Goal: Leave review/rating: Share an evaluation or opinion about a product, service, or content

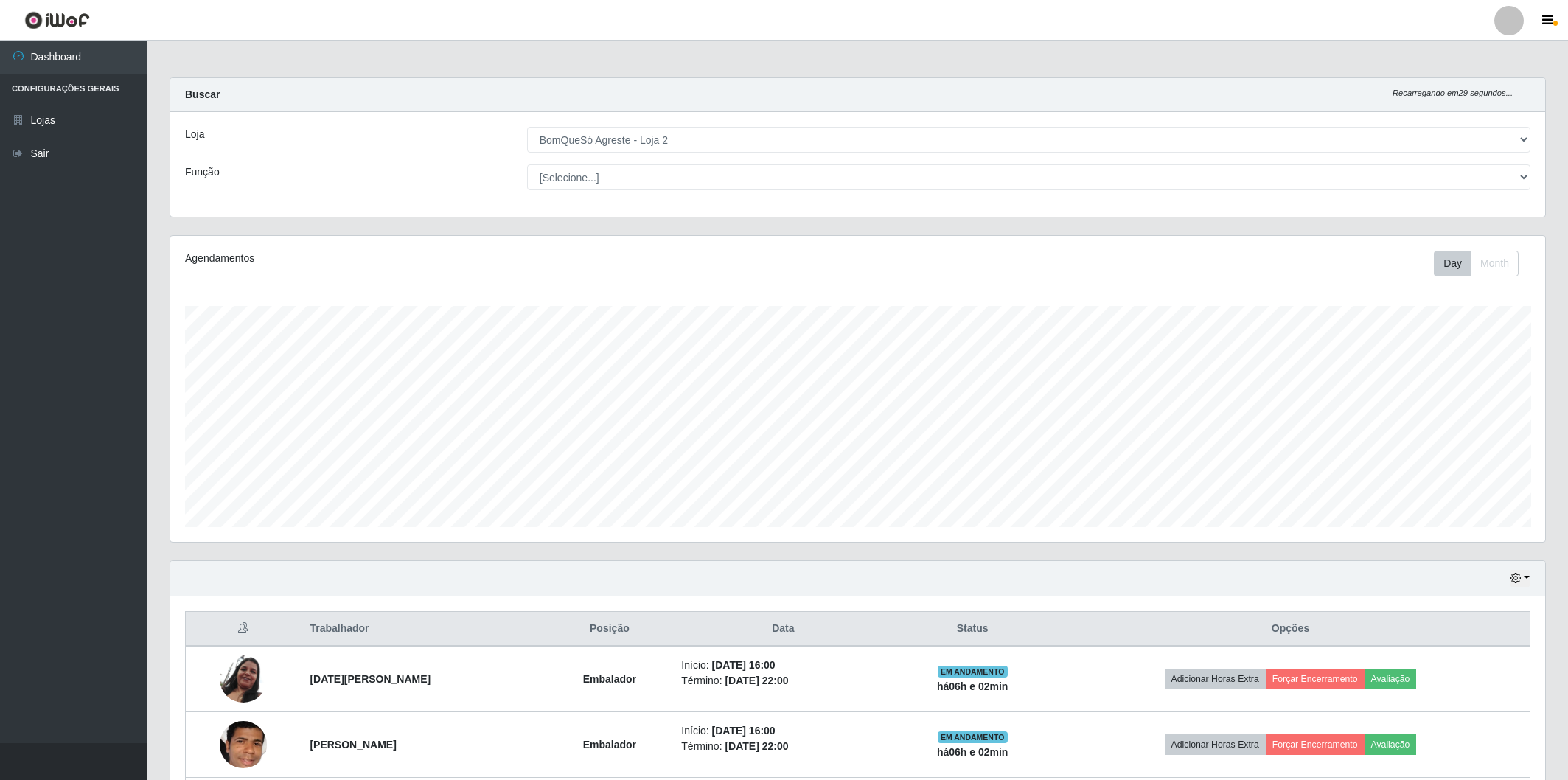
select select "214"
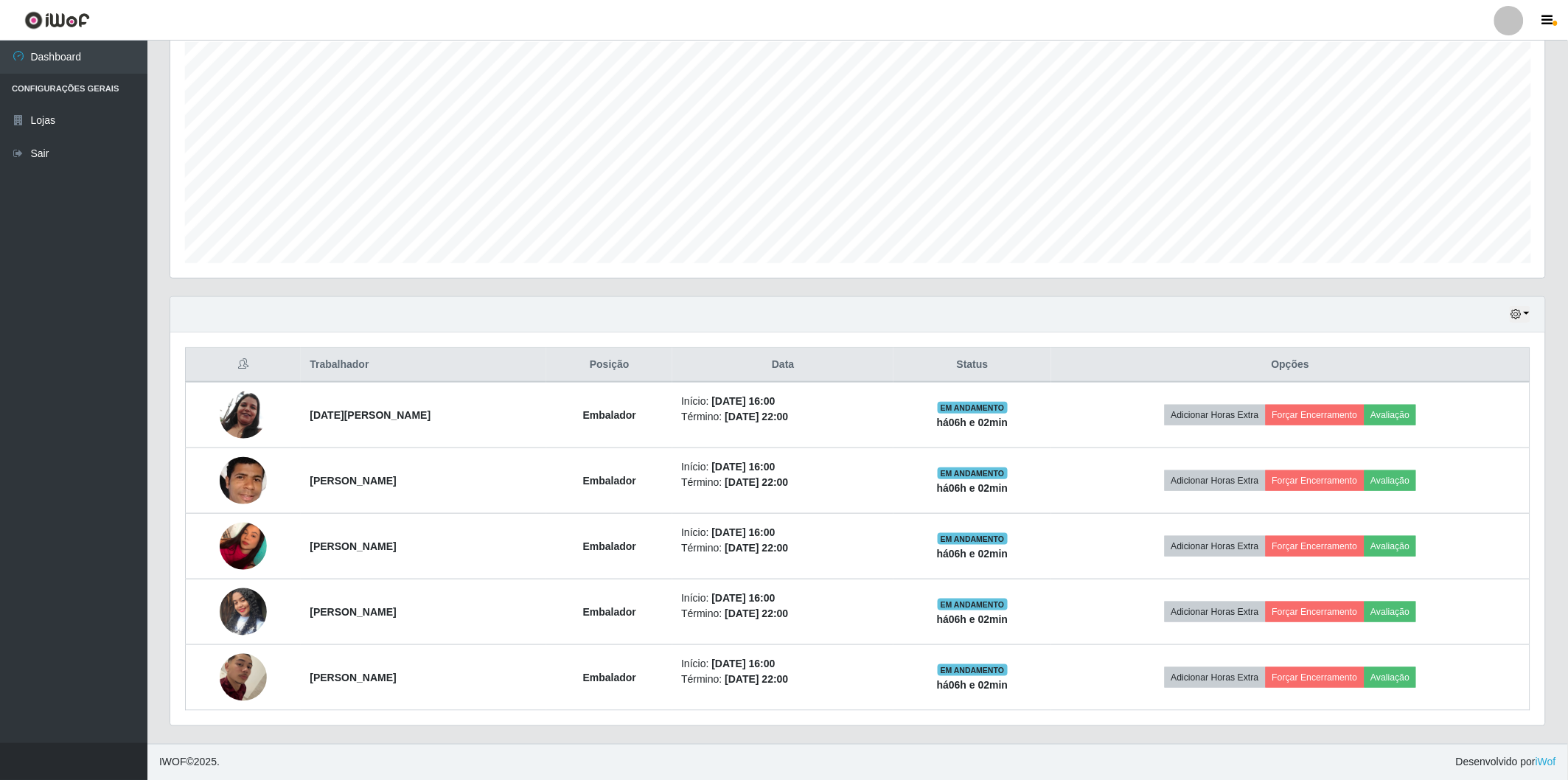
scroll to position [305, 1375]
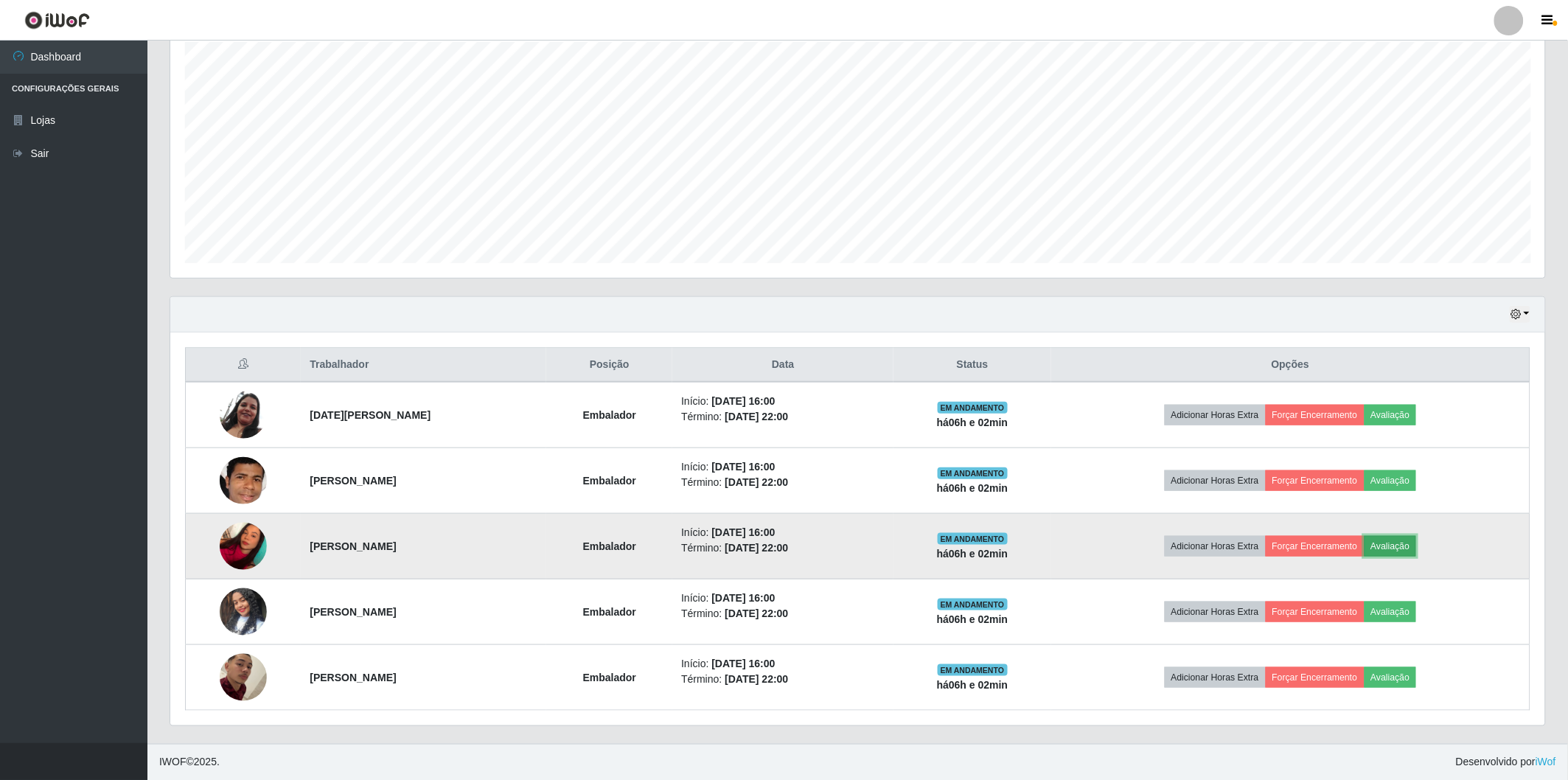
click at [1417, 542] on button "Avaliação" at bounding box center [1390, 546] width 52 height 21
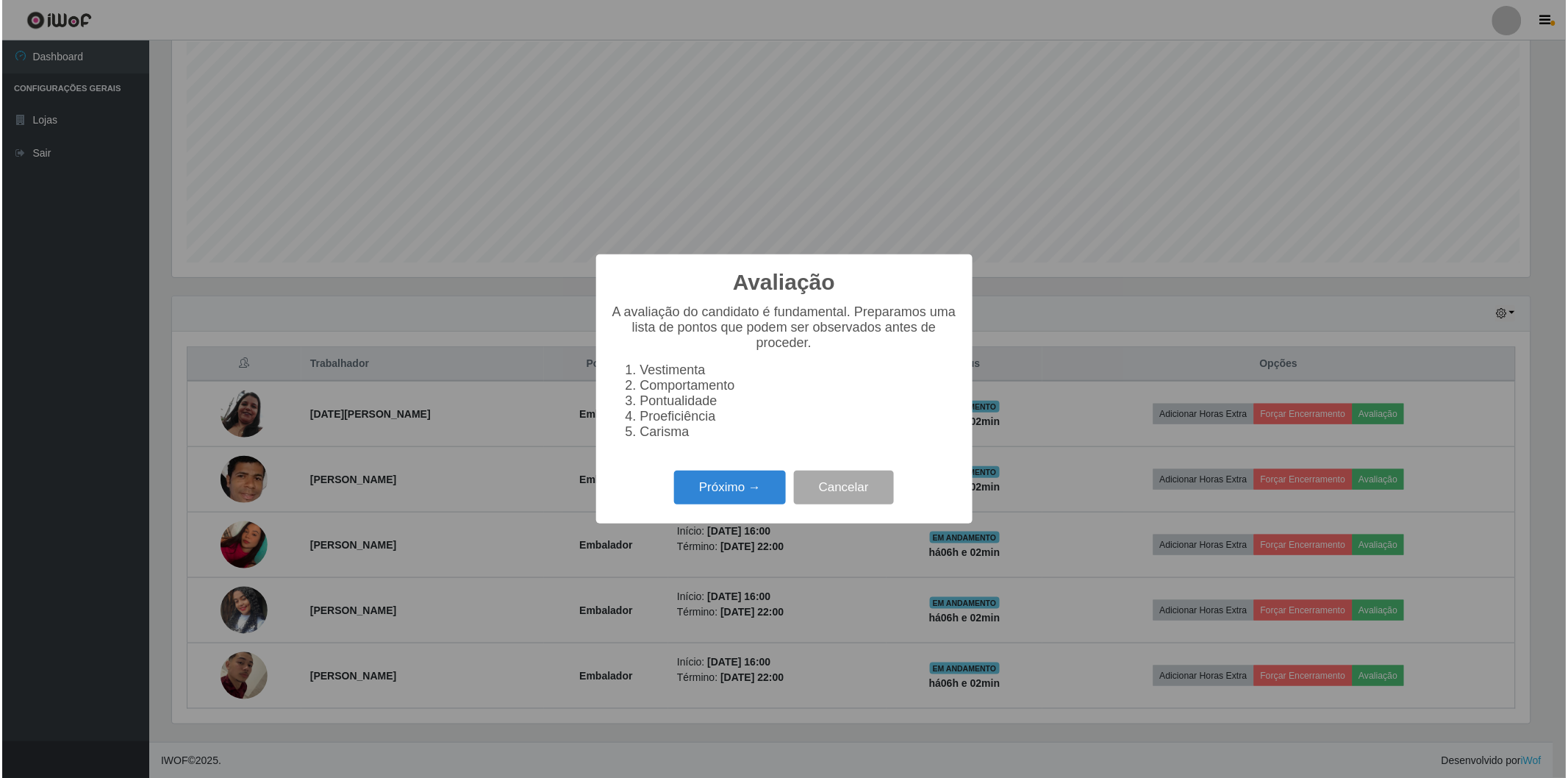
scroll to position [305, 1362]
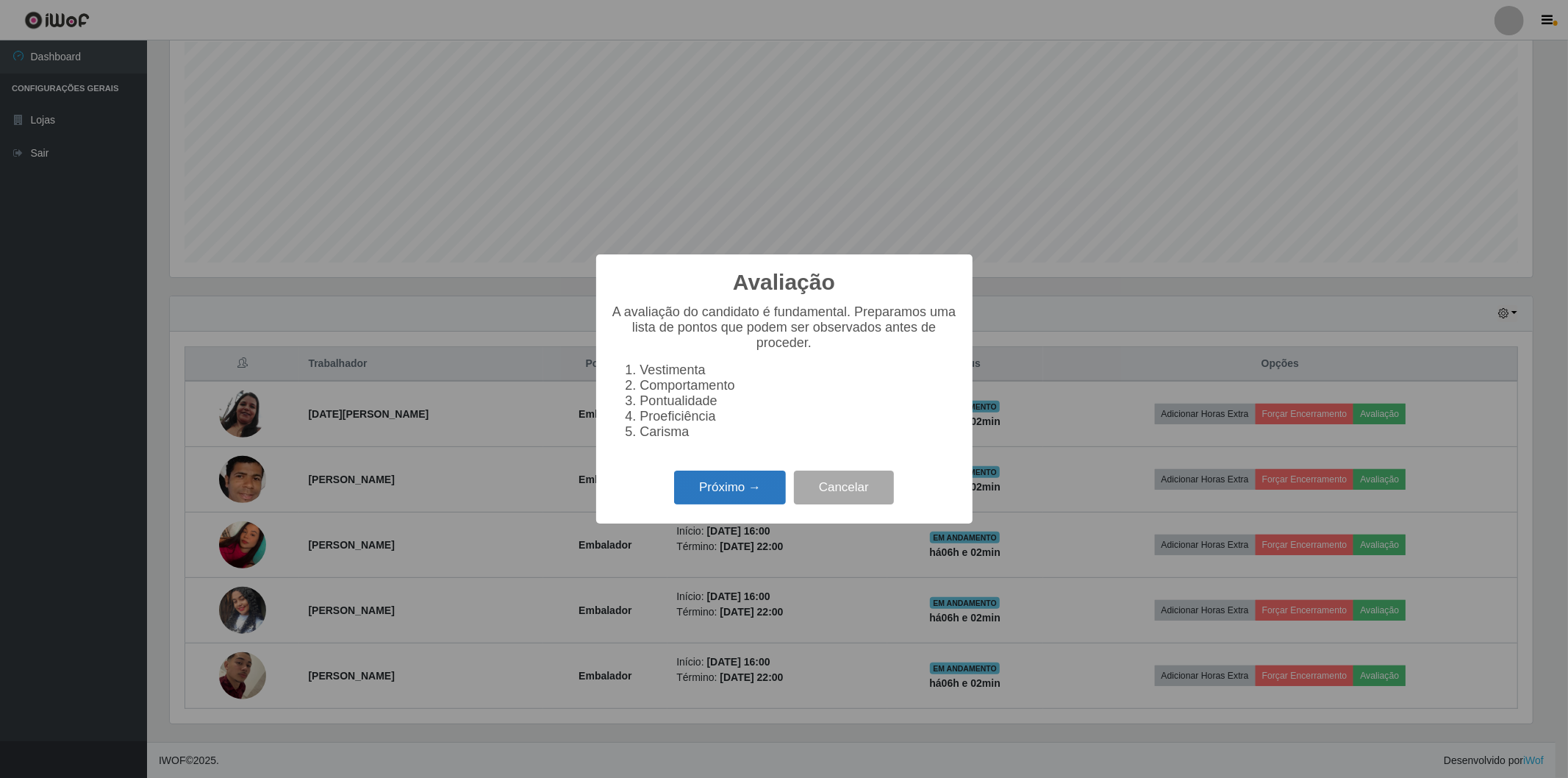
click at [731, 482] on button "Próximo →" at bounding box center [730, 487] width 112 height 35
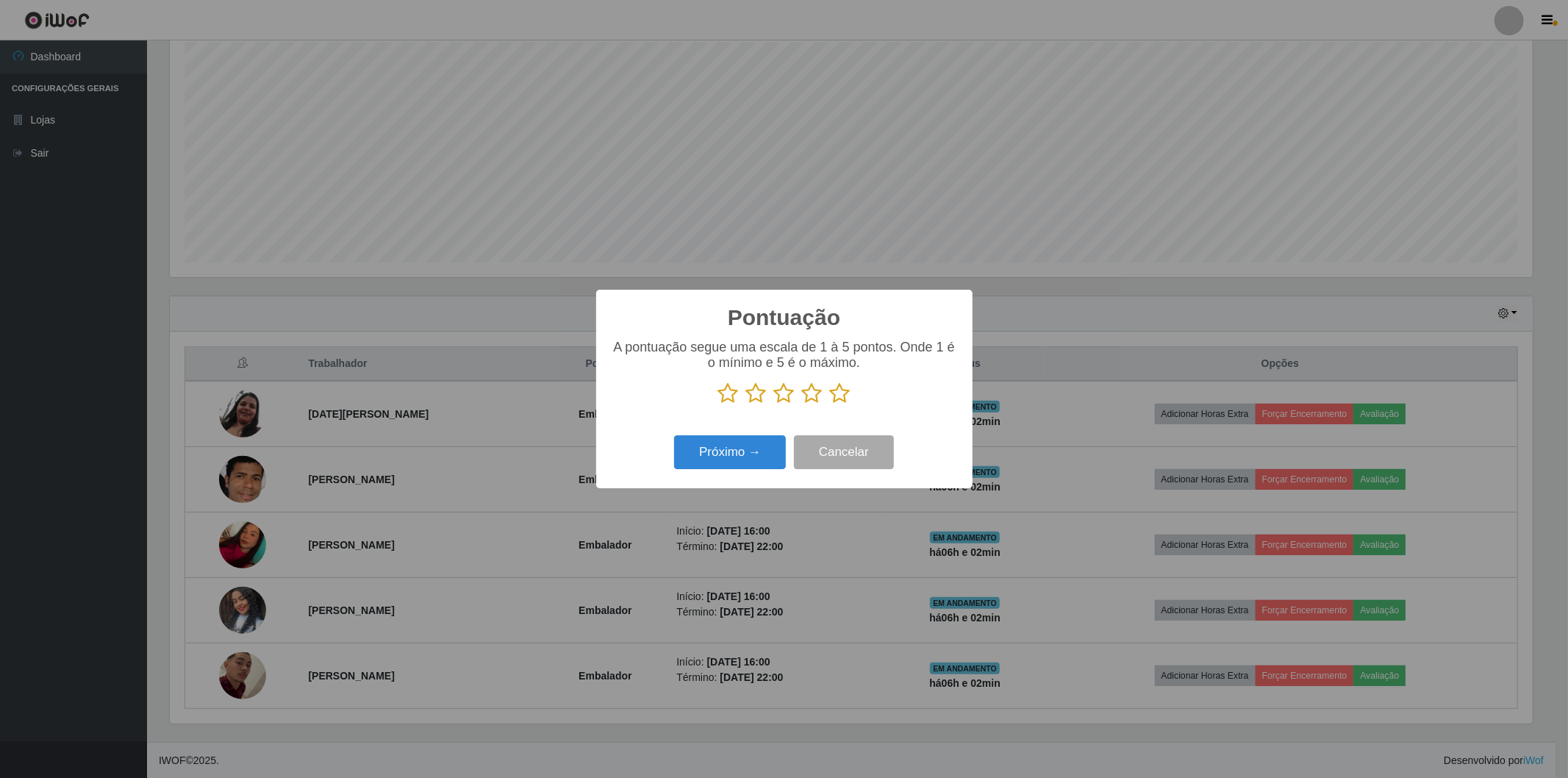
click at [842, 394] on icon at bounding box center [840, 393] width 21 height 22
click at [830, 404] on input "radio" at bounding box center [830, 404] width 0 height 0
click at [711, 464] on button "Próximo →" at bounding box center [730, 452] width 112 height 35
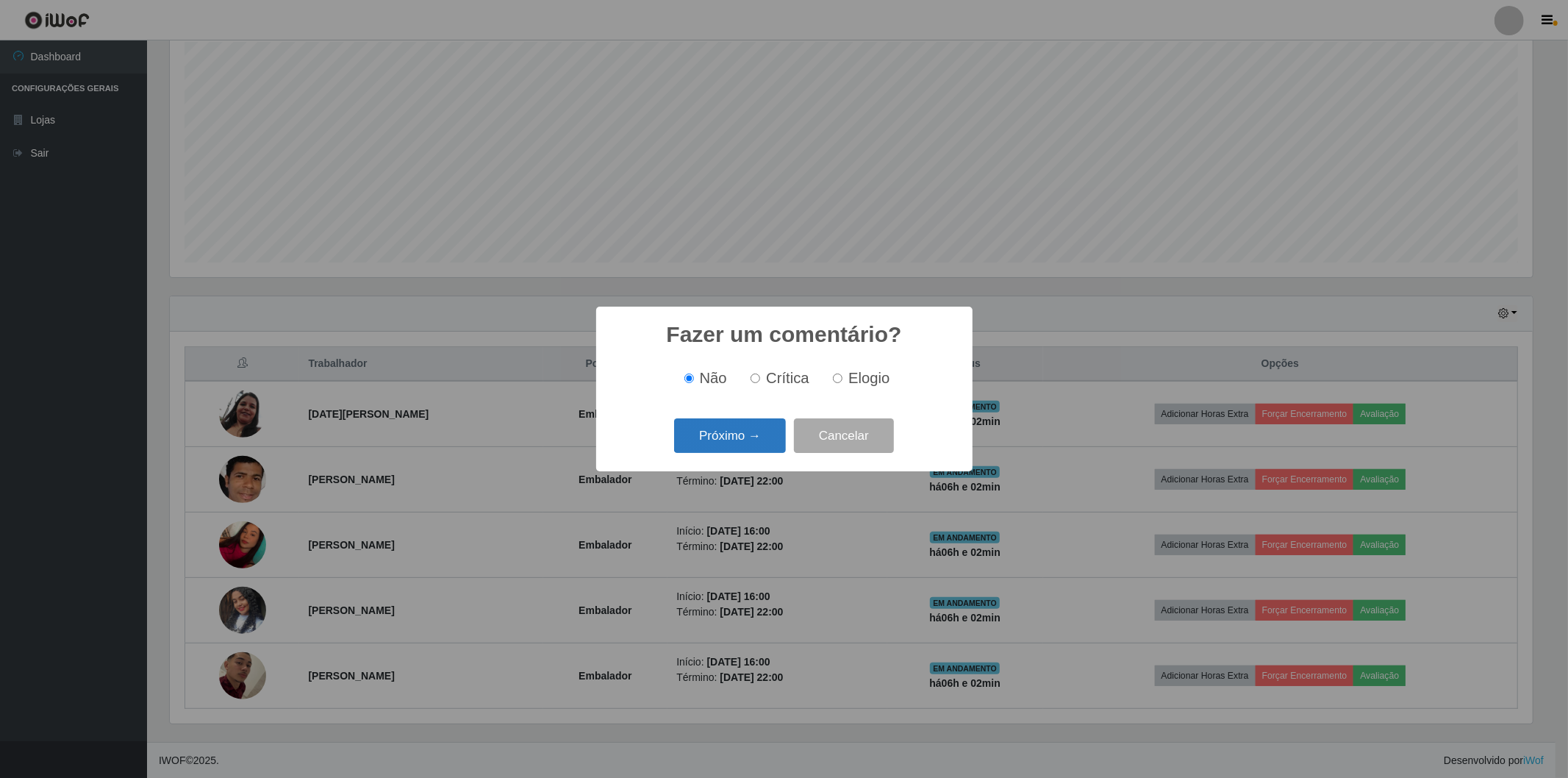
click at [712, 436] on button "Próximo →" at bounding box center [730, 435] width 112 height 35
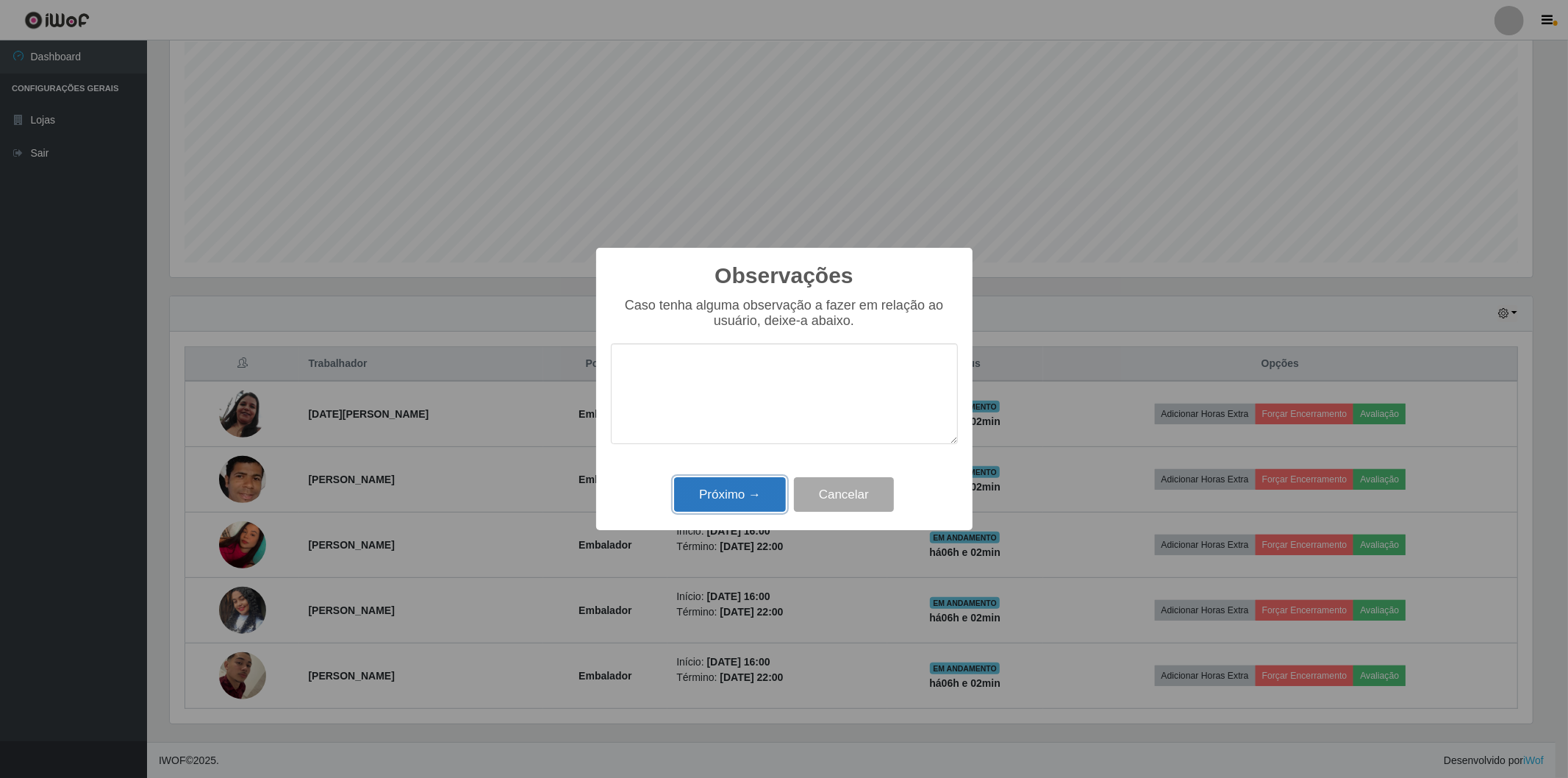
click at [703, 493] on button "Próximo →" at bounding box center [730, 494] width 112 height 35
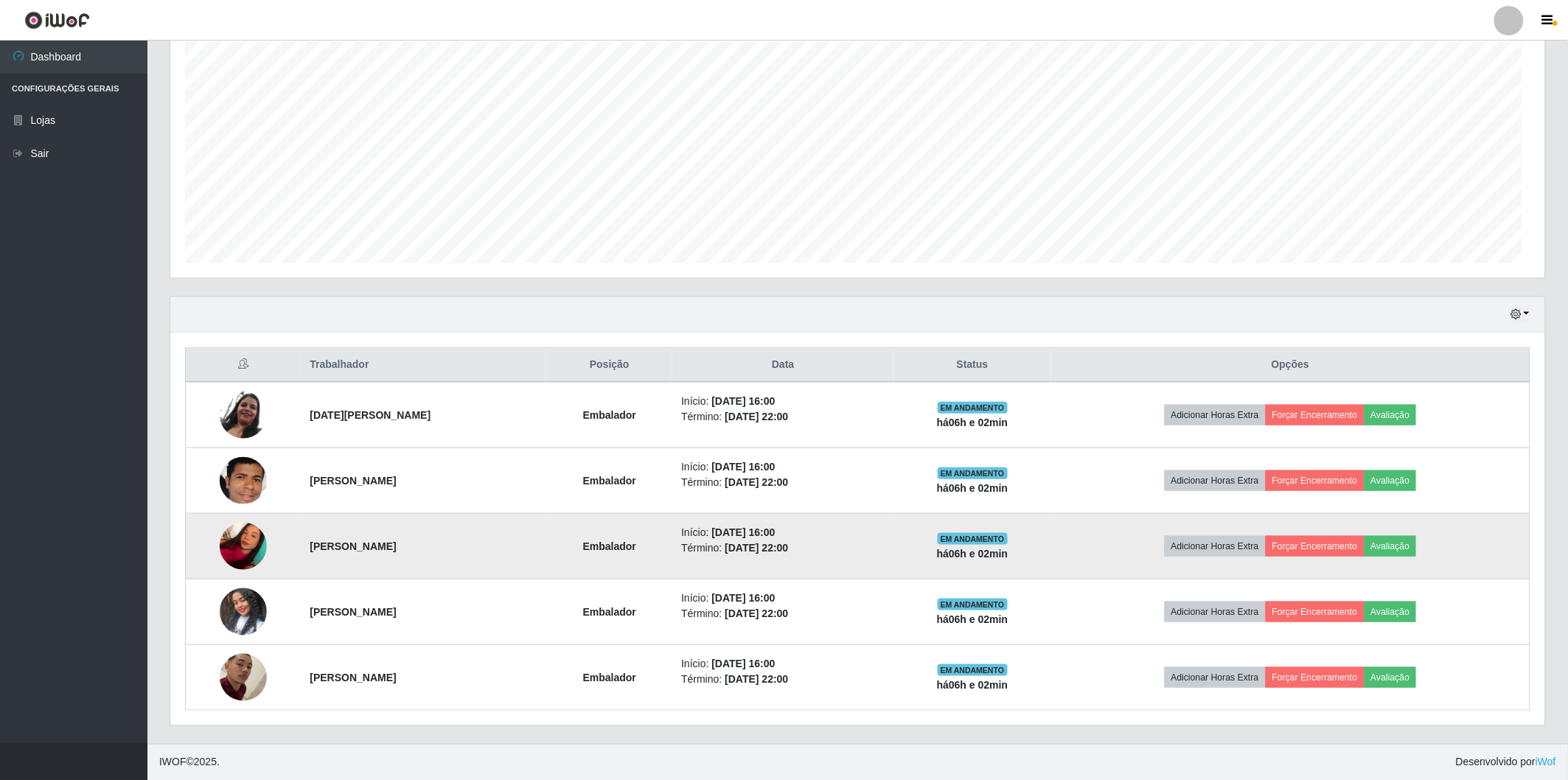
scroll to position [305, 1375]
click at [1323, 542] on button "Forçar Encerramento" at bounding box center [1315, 546] width 98 height 21
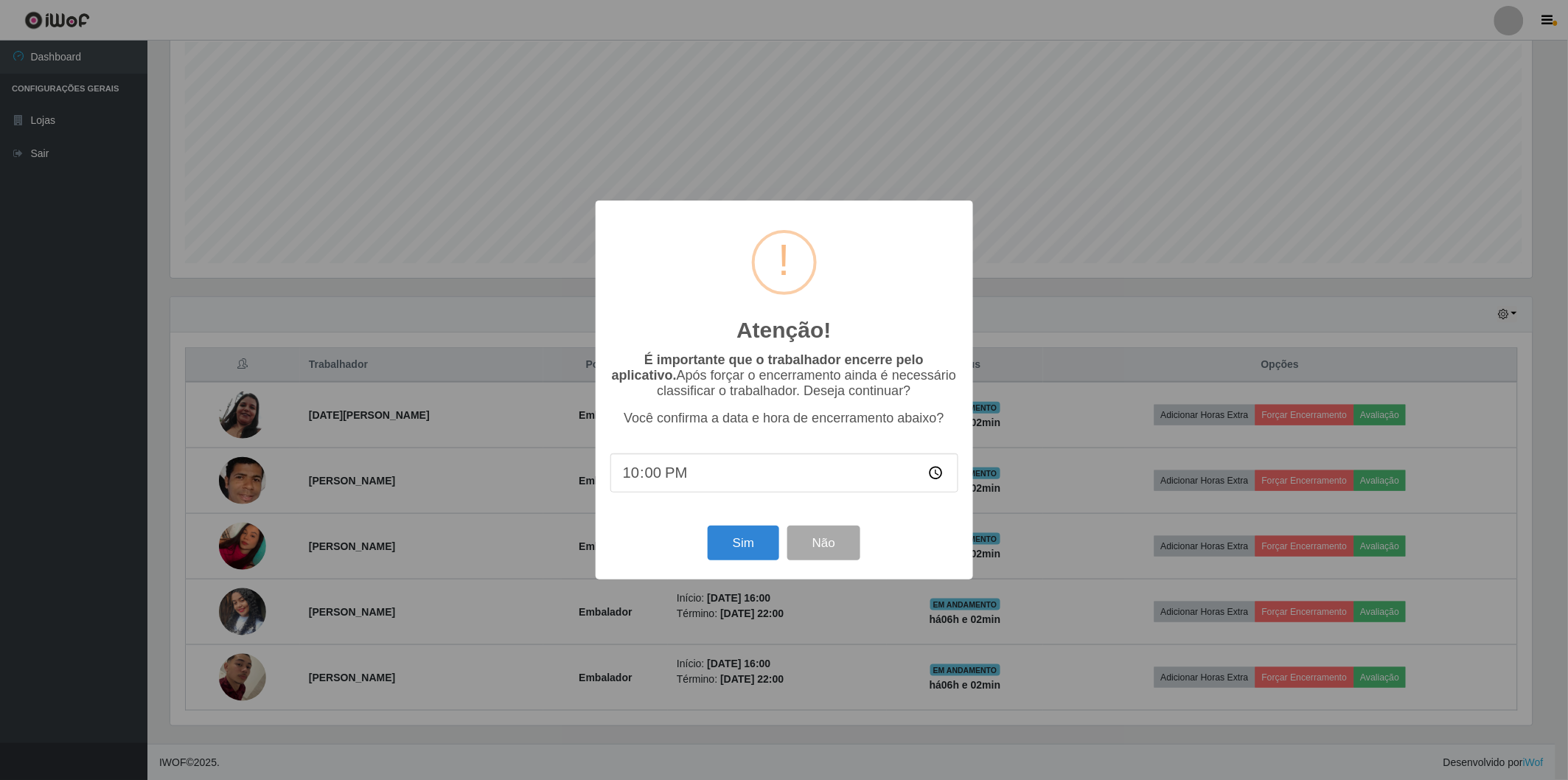
scroll to position [305, 1366]
click at [741, 529] on button "Sim" at bounding box center [745, 542] width 72 height 35
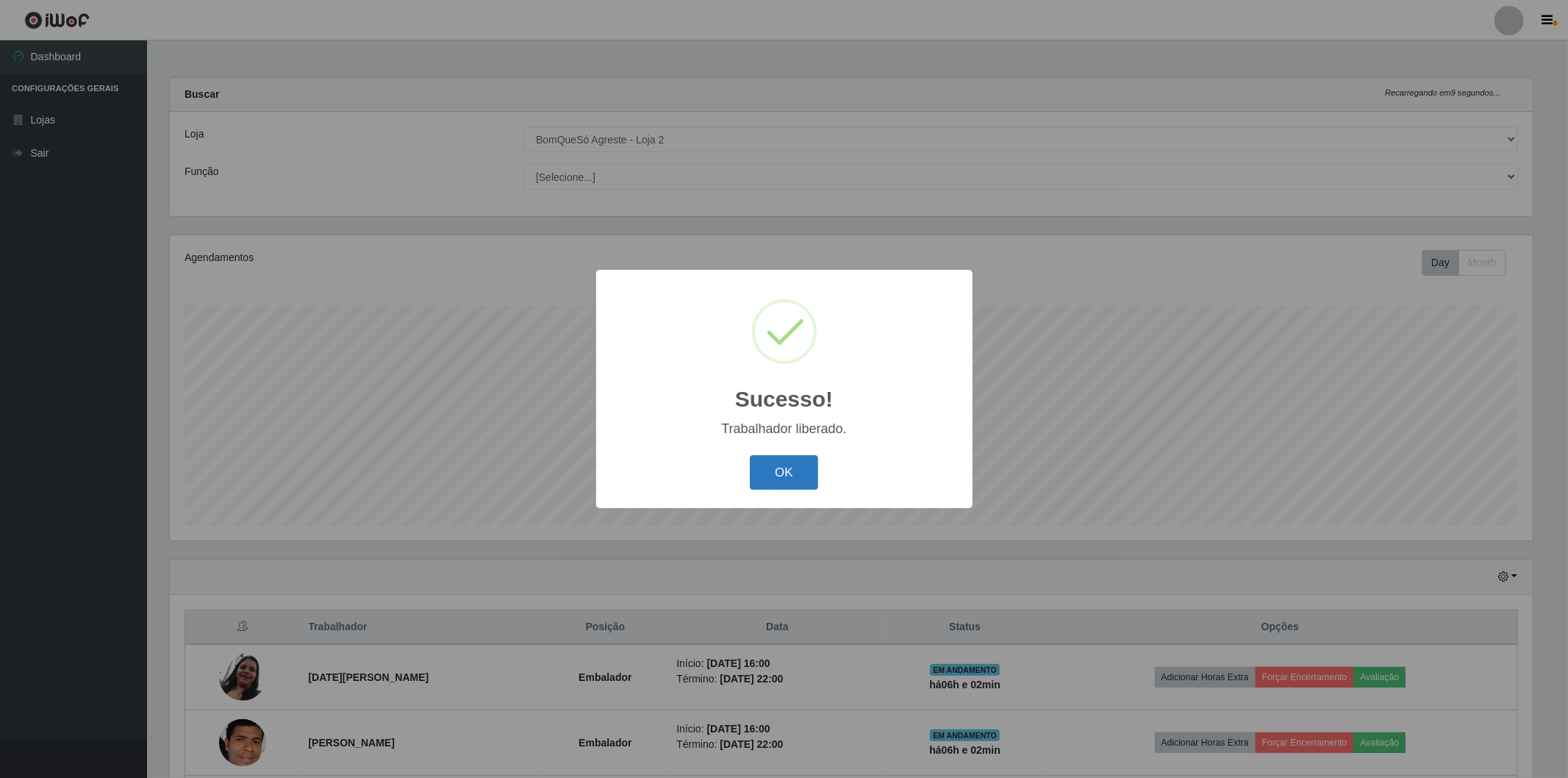
click at [771, 460] on button "OK" at bounding box center [784, 472] width 68 height 35
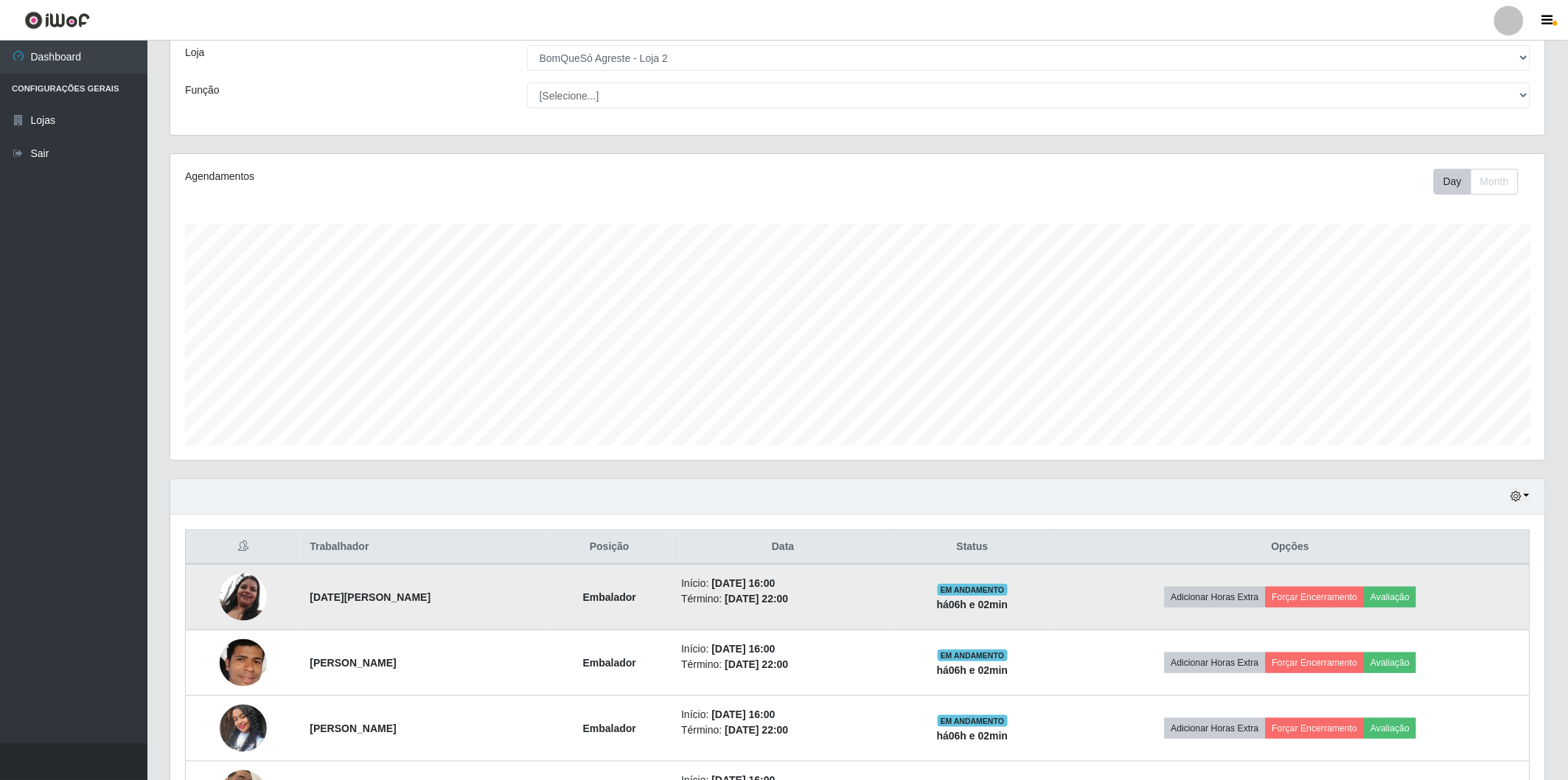
scroll to position [199, 0]
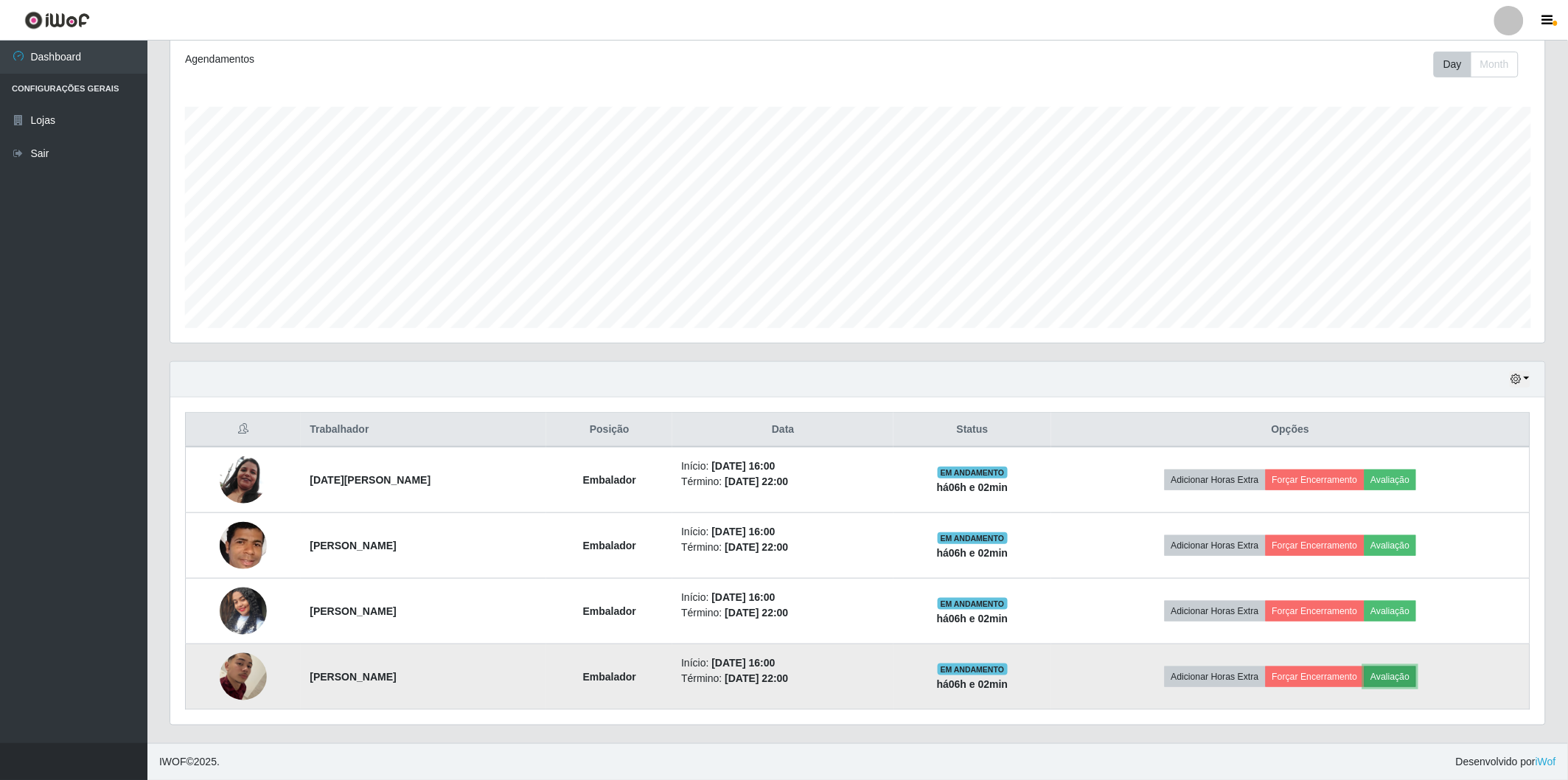
click at [1417, 682] on button "Avaliação" at bounding box center [1390, 676] width 52 height 21
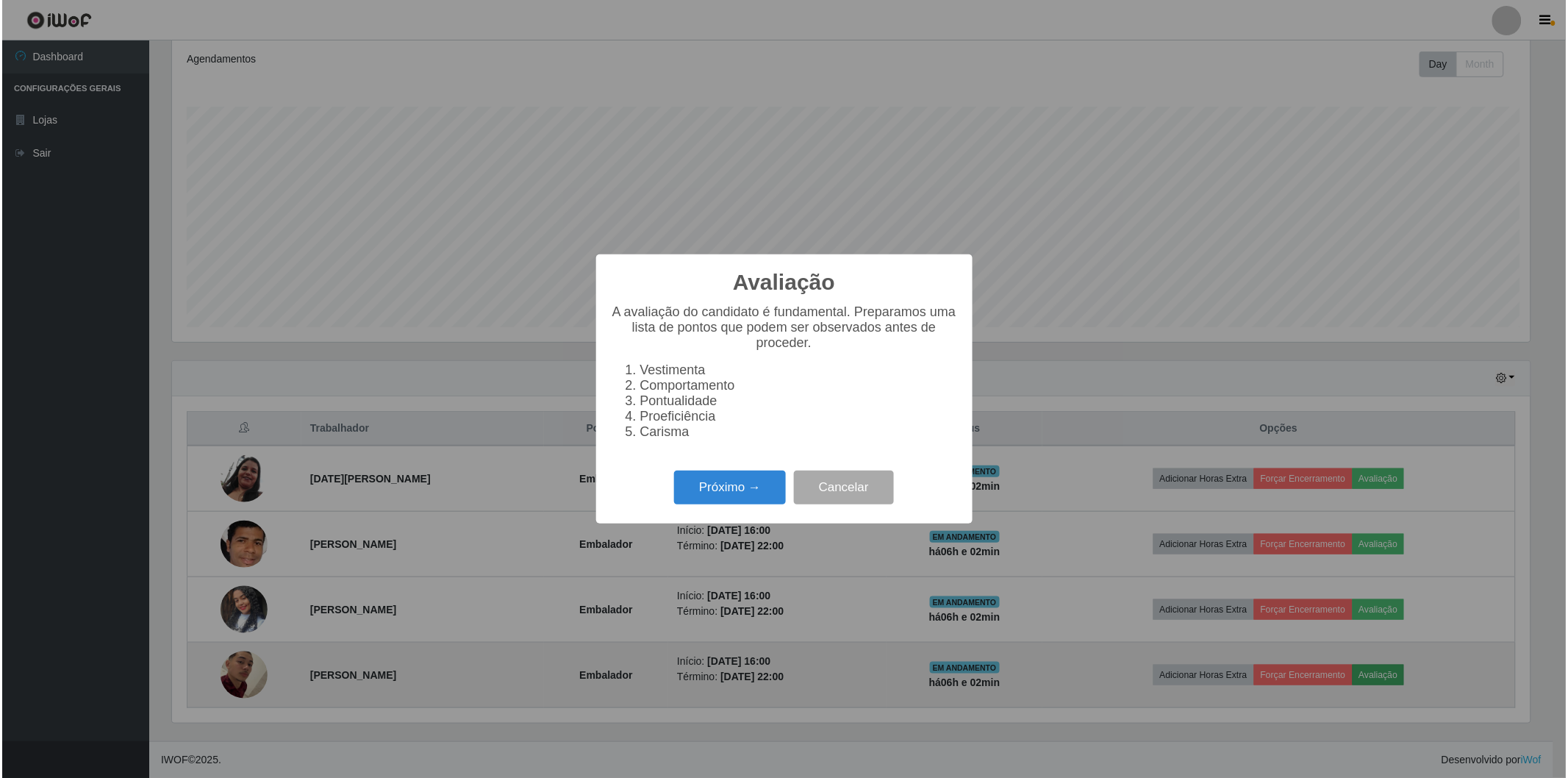
scroll to position [305, 1362]
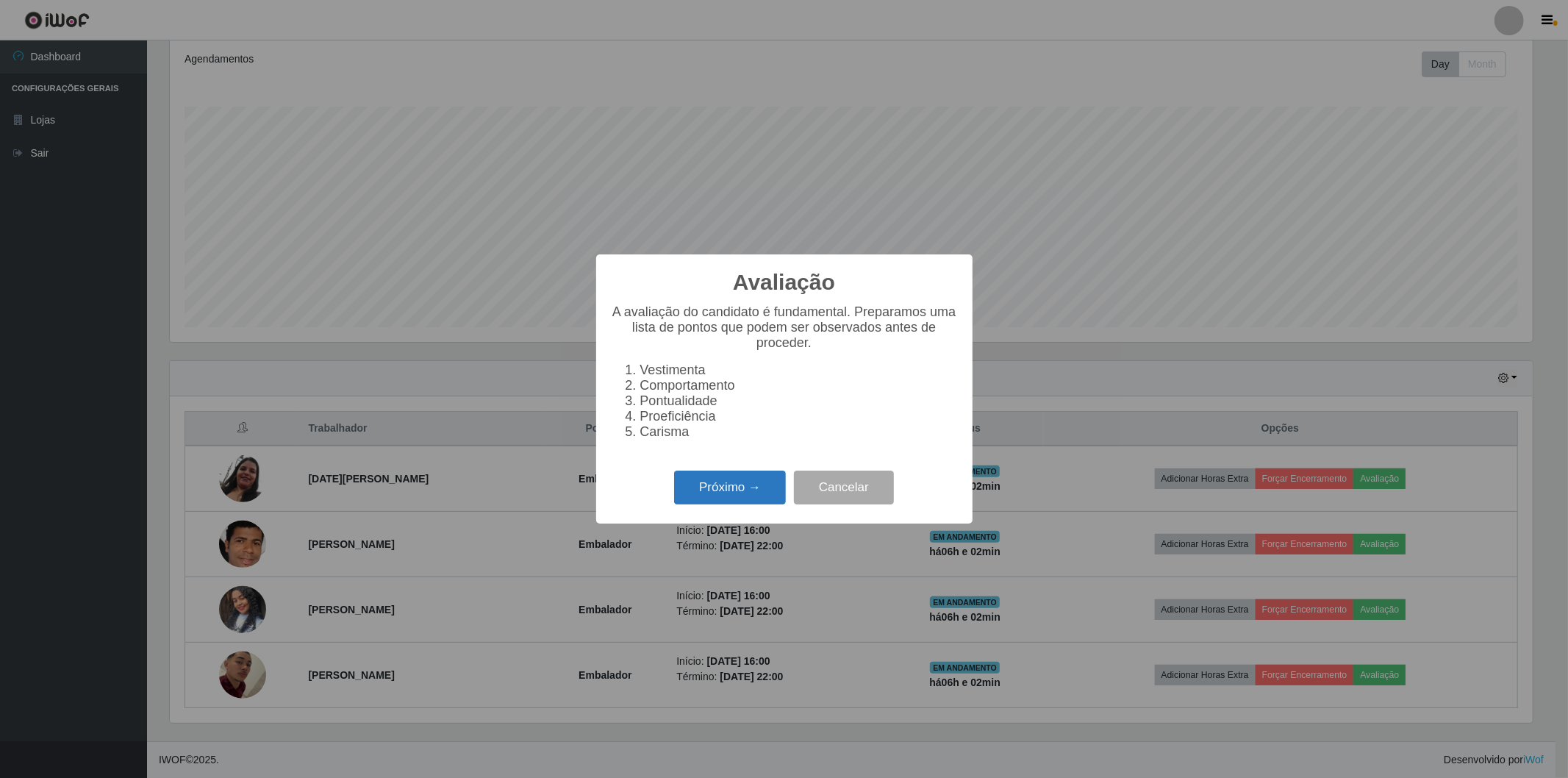
click at [700, 476] on button "Próximo →" at bounding box center [730, 487] width 112 height 35
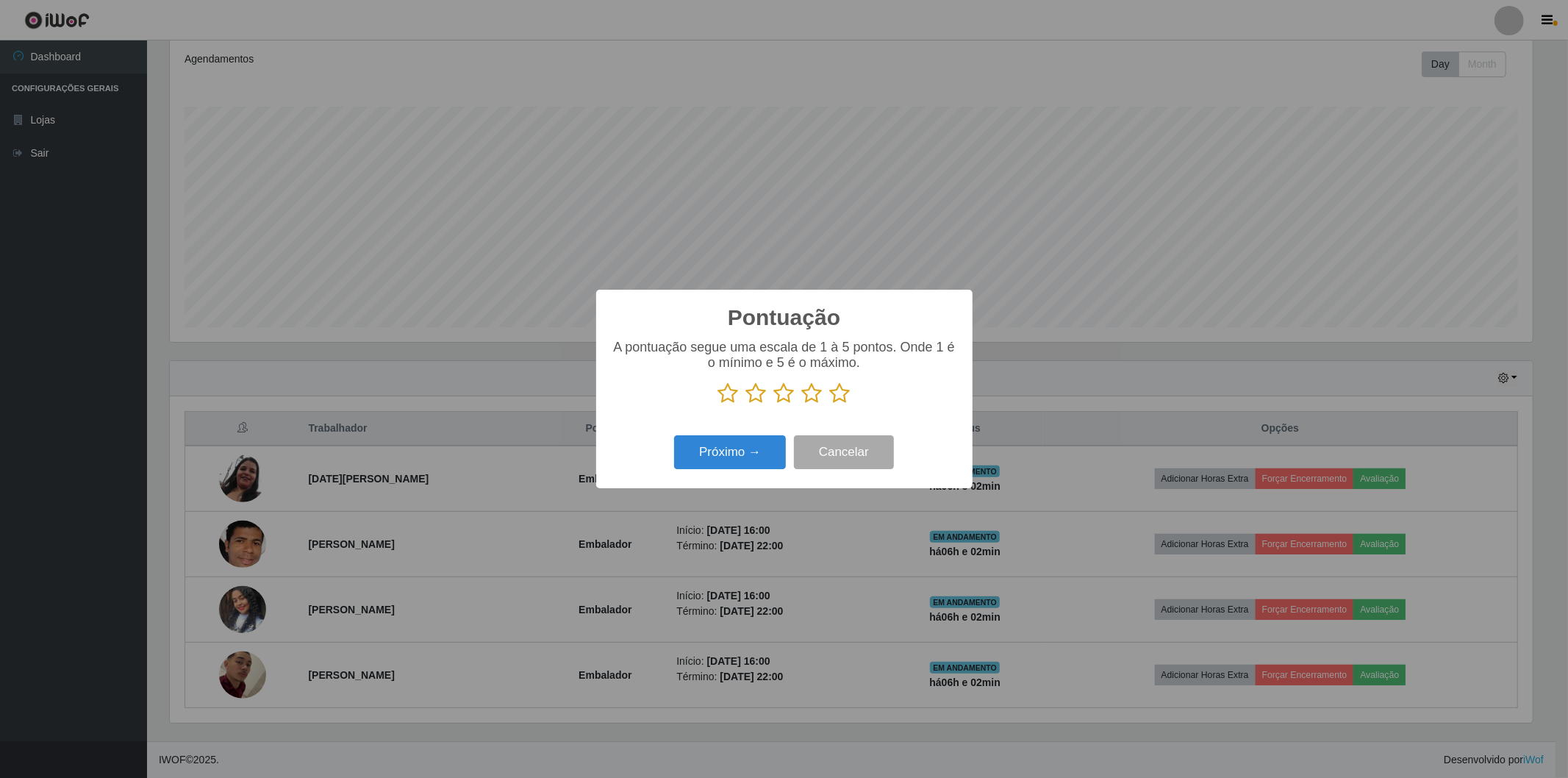
scroll to position [735115, 733927]
click at [838, 392] on icon at bounding box center [840, 393] width 21 height 22
click at [830, 404] on input "radio" at bounding box center [830, 404] width 0 height 0
click at [718, 447] on button "Próximo →" at bounding box center [730, 452] width 112 height 35
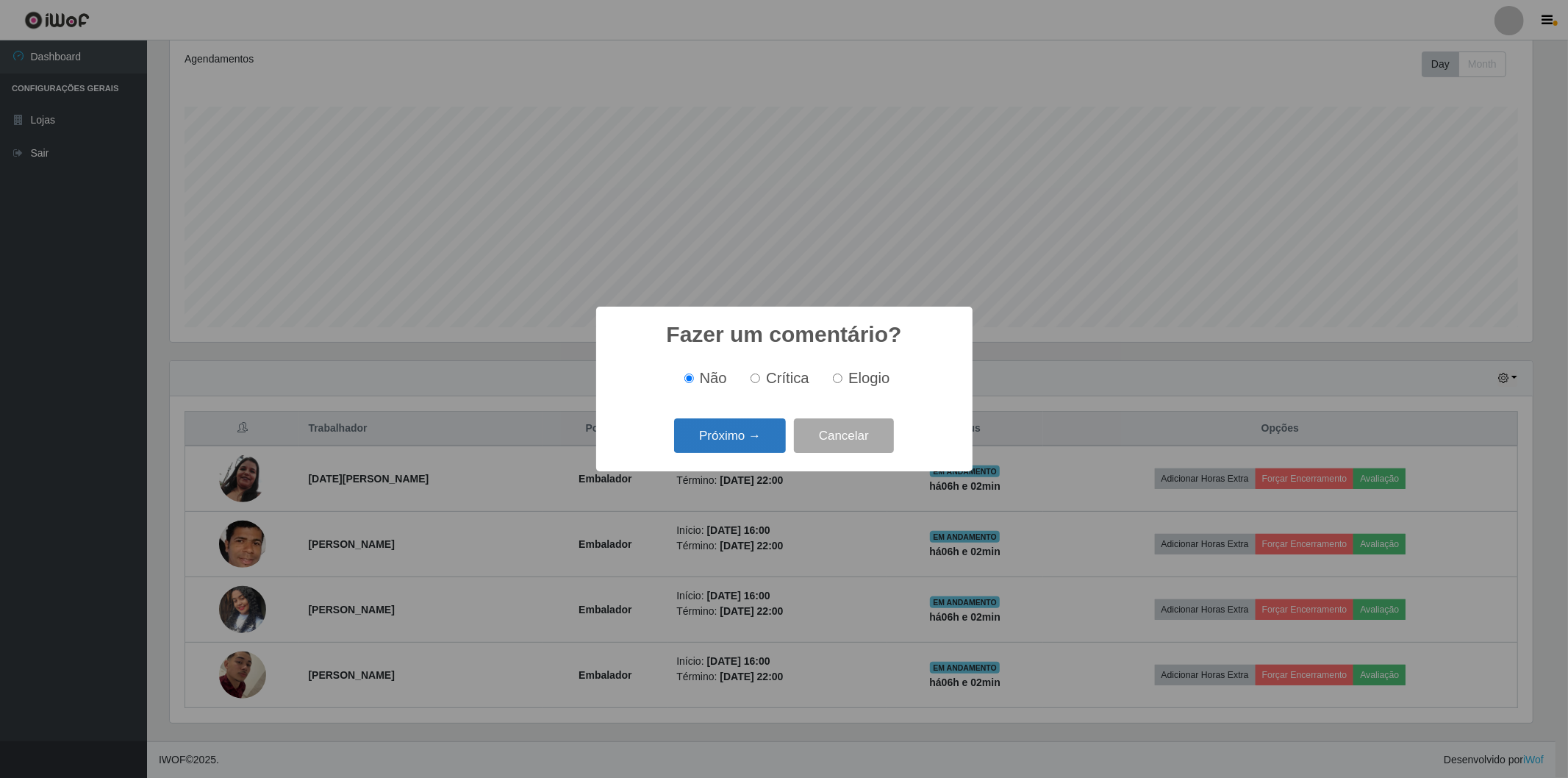
click at [726, 440] on button "Próximo →" at bounding box center [730, 435] width 112 height 35
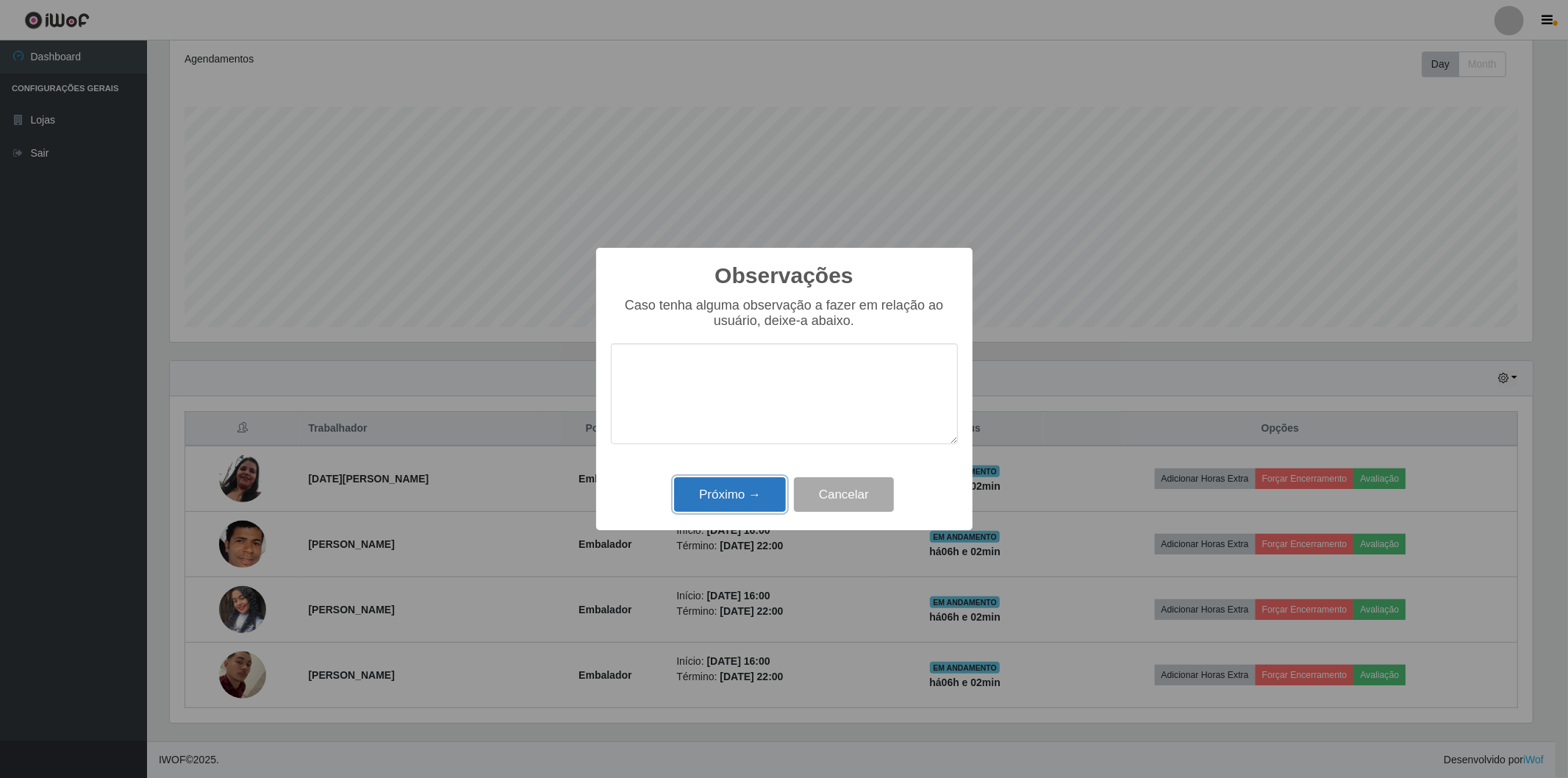
click at [715, 487] on button "Próximo →" at bounding box center [730, 494] width 112 height 35
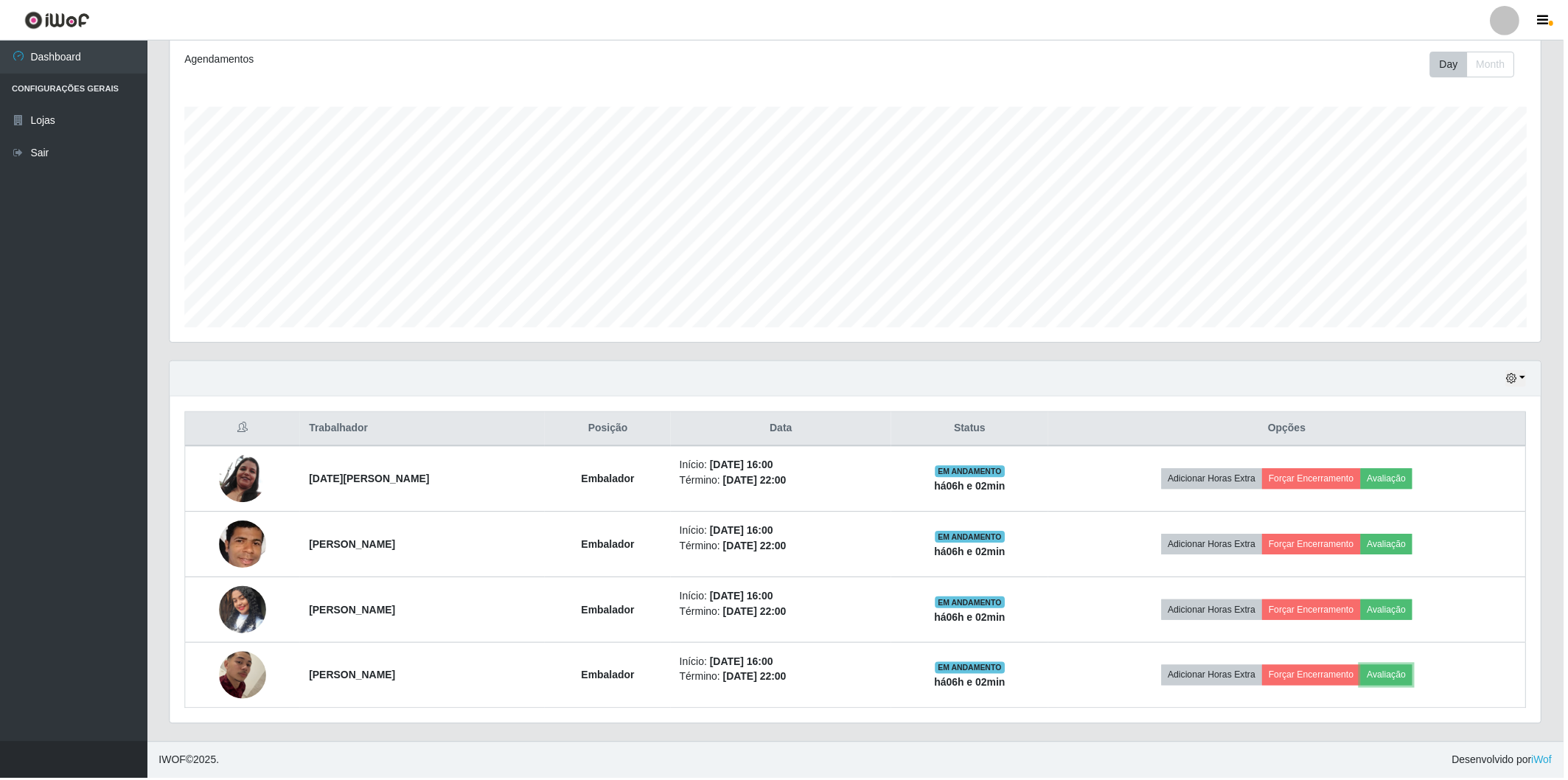
scroll to position [305, 1375]
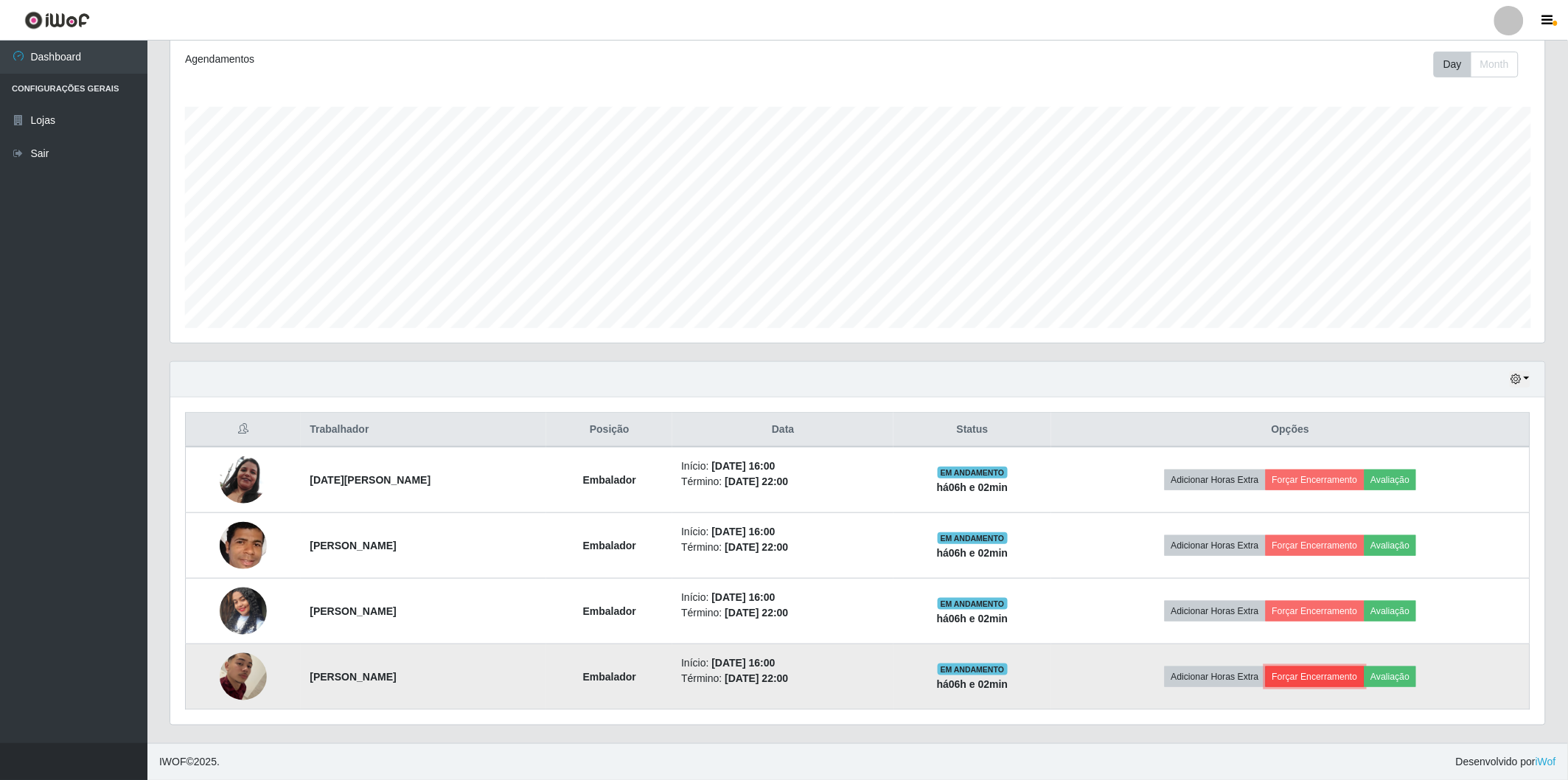
click at [1314, 675] on button "Forçar Encerramento" at bounding box center [1315, 676] width 98 height 21
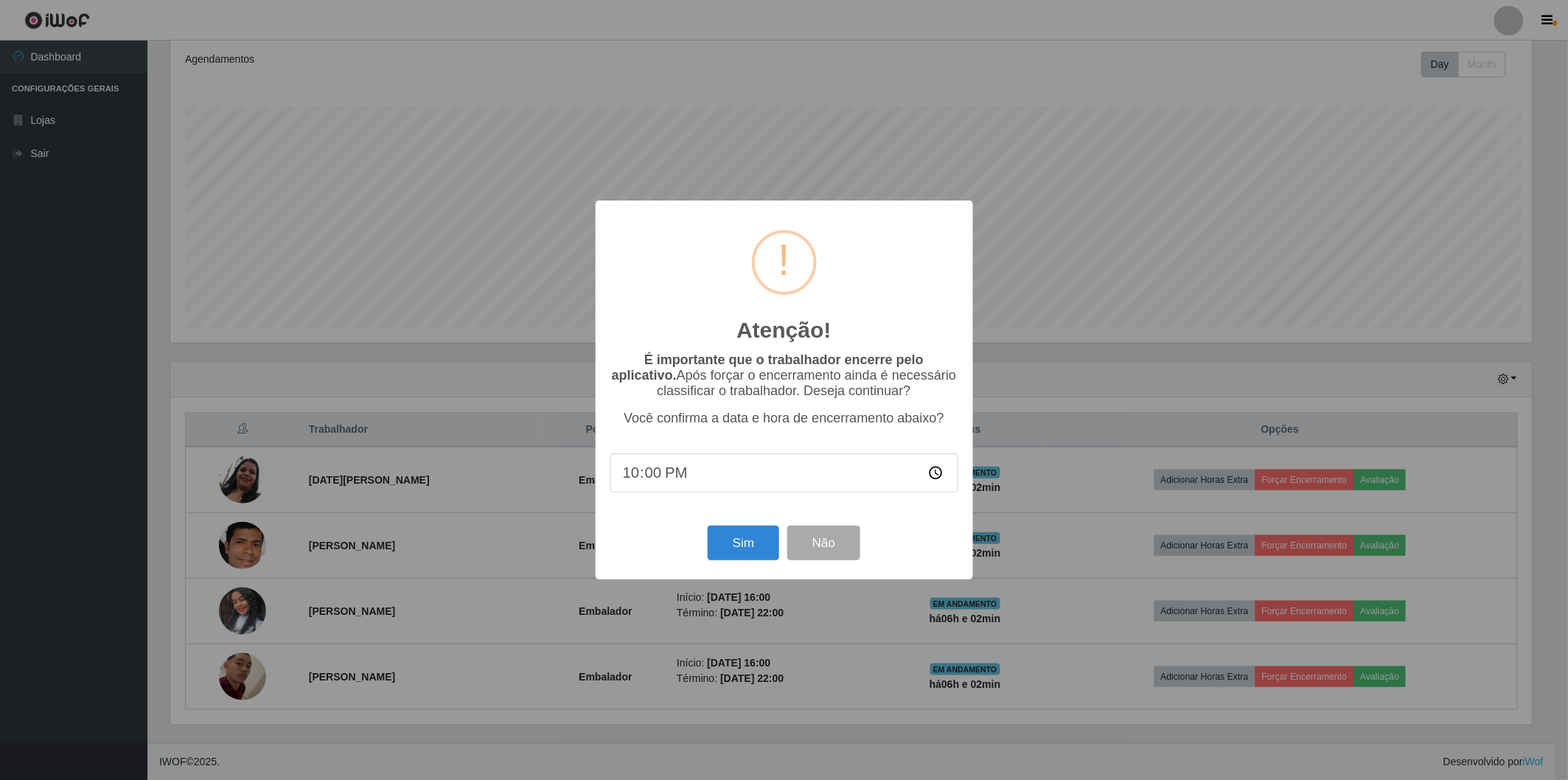
scroll to position [305, 1366]
click at [756, 554] on button "Sim" at bounding box center [745, 542] width 72 height 35
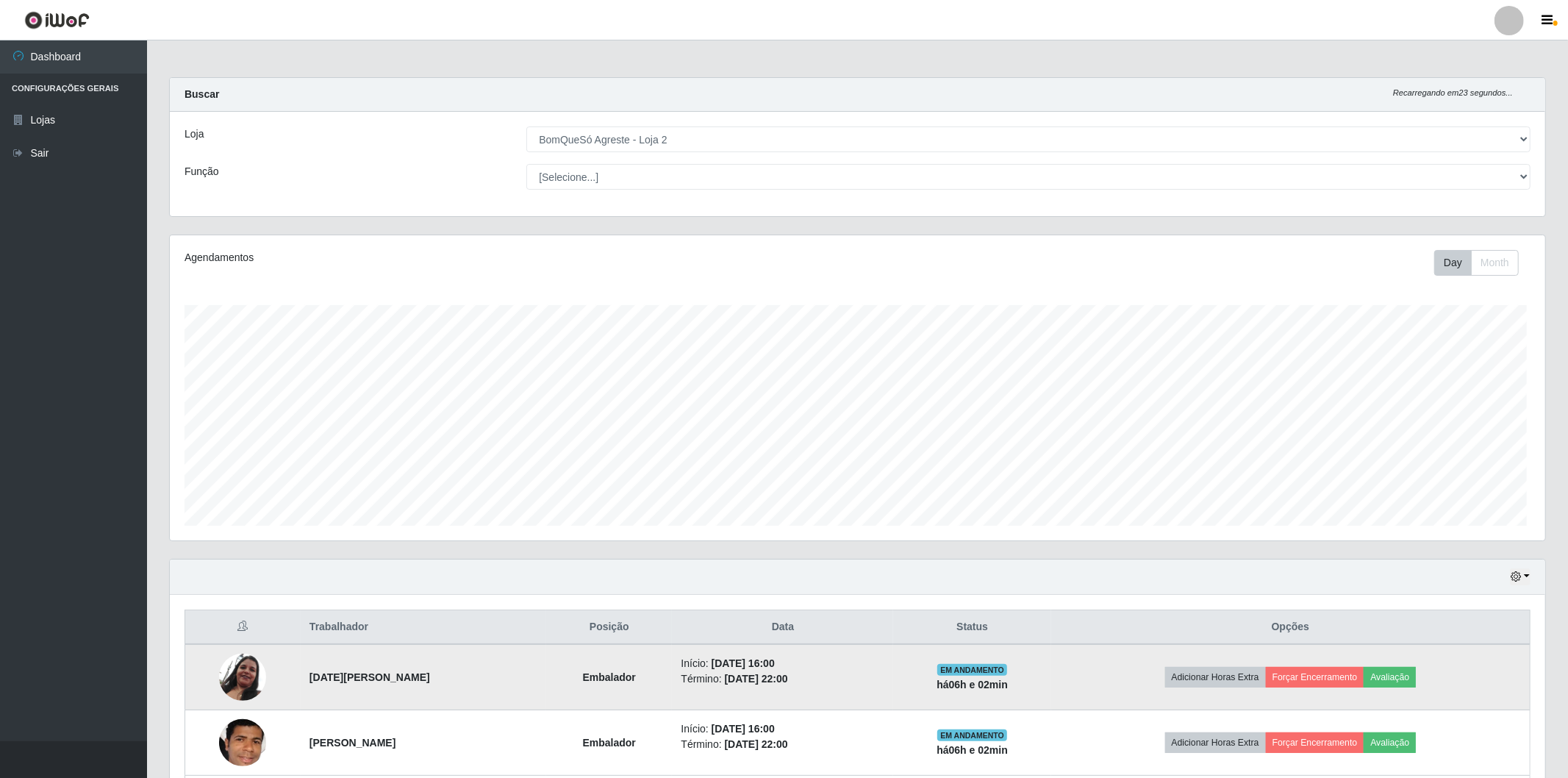
scroll to position [0, 0]
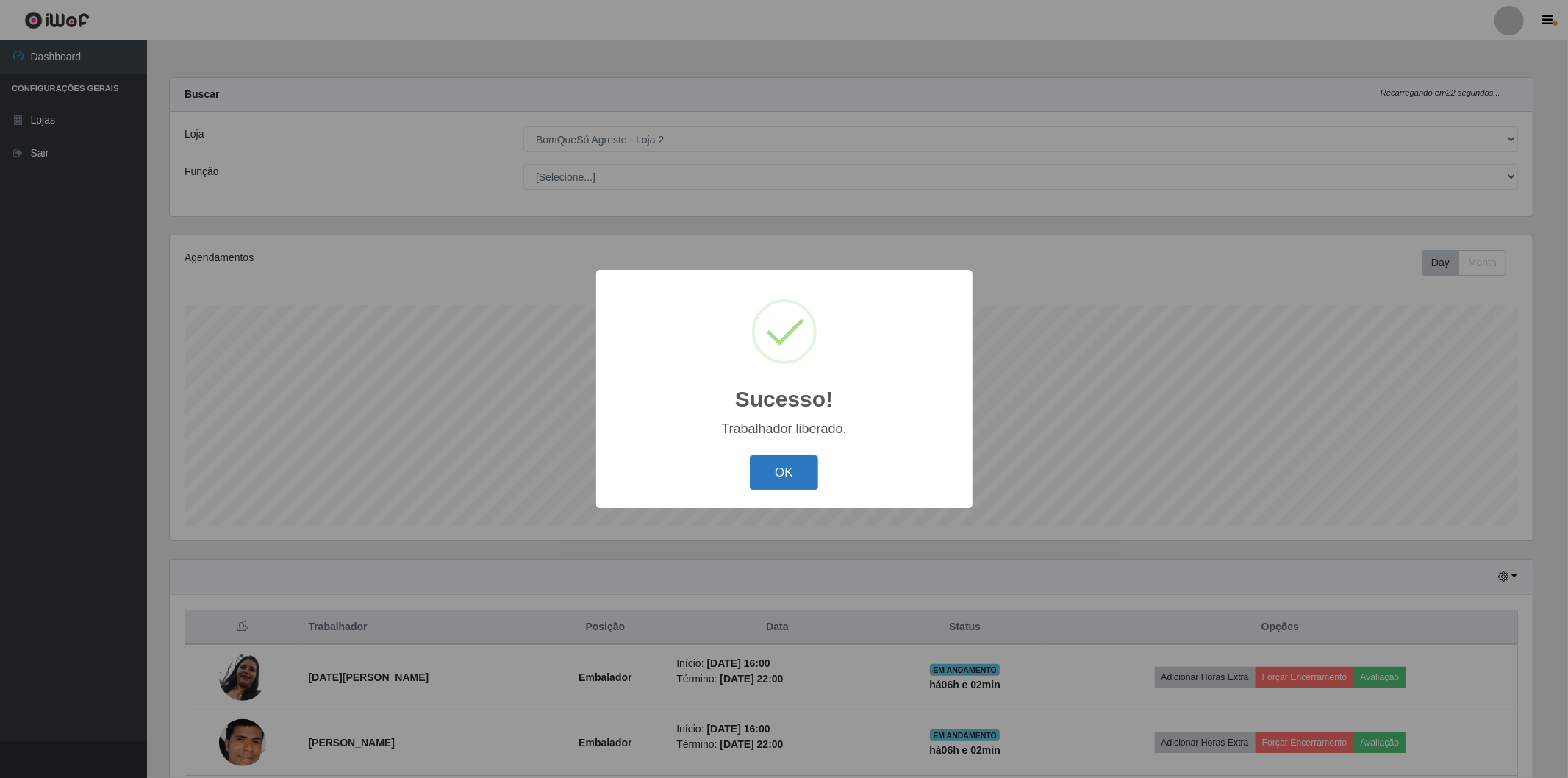
click at [789, 473] on button "OK" at bounding box center [784, 472] width 68 height 35
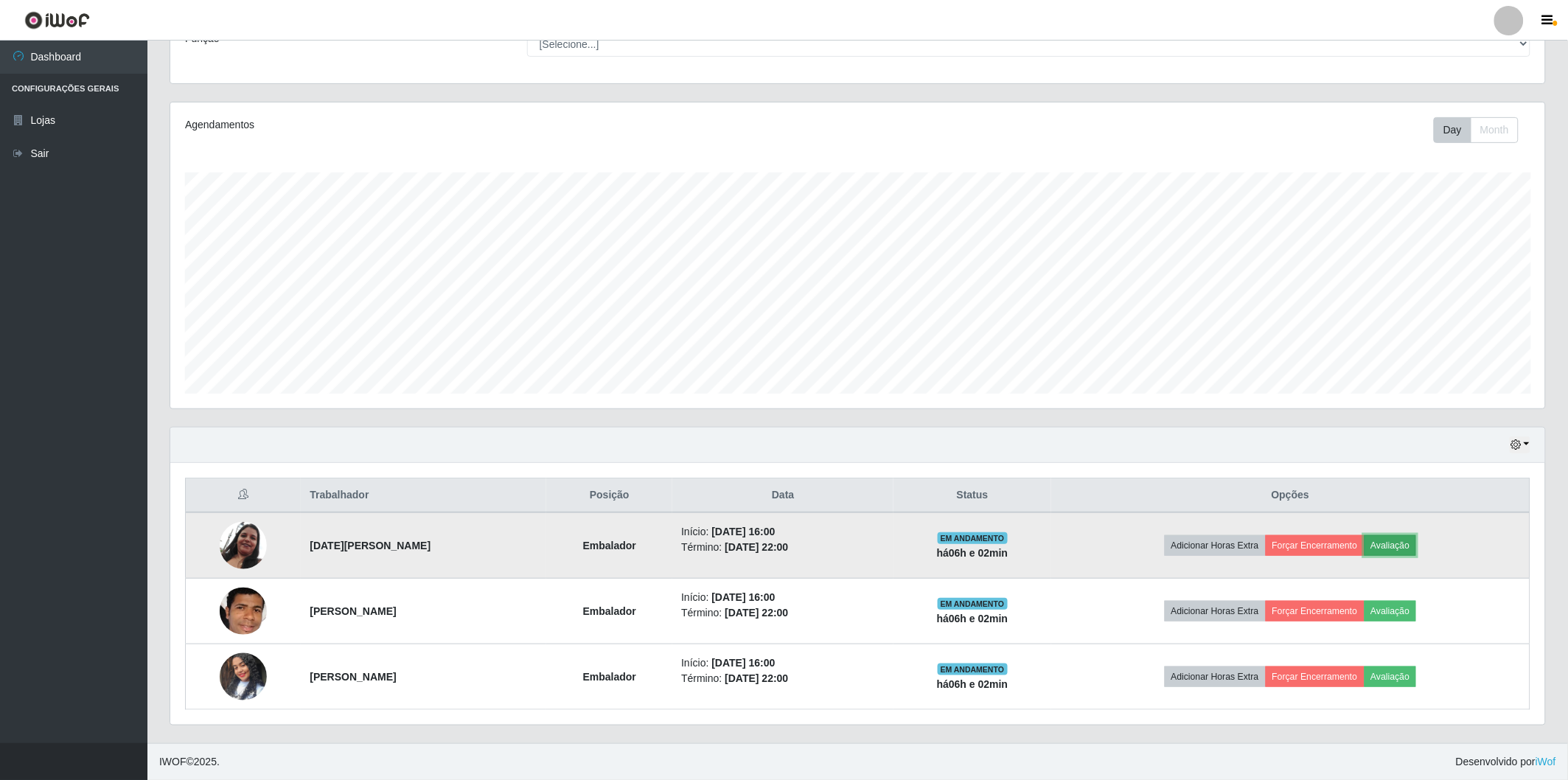
click at [1387, 541] on button "Avaliação" at bounding box center [1390, 545] width 52 height 21
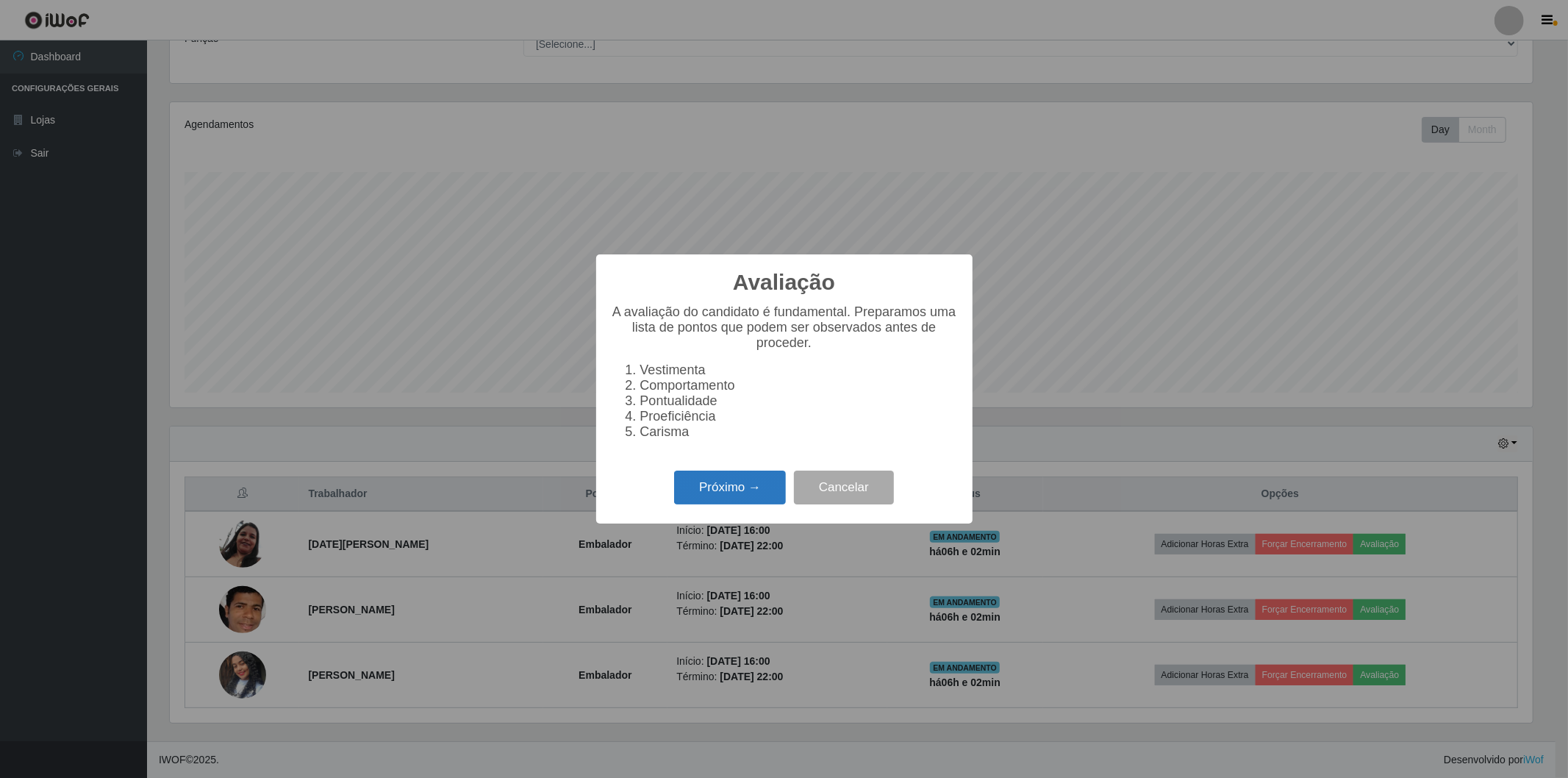
click at [721, 480] on button "Próximo →" at bounding box center [730, 487] width 112 height 35
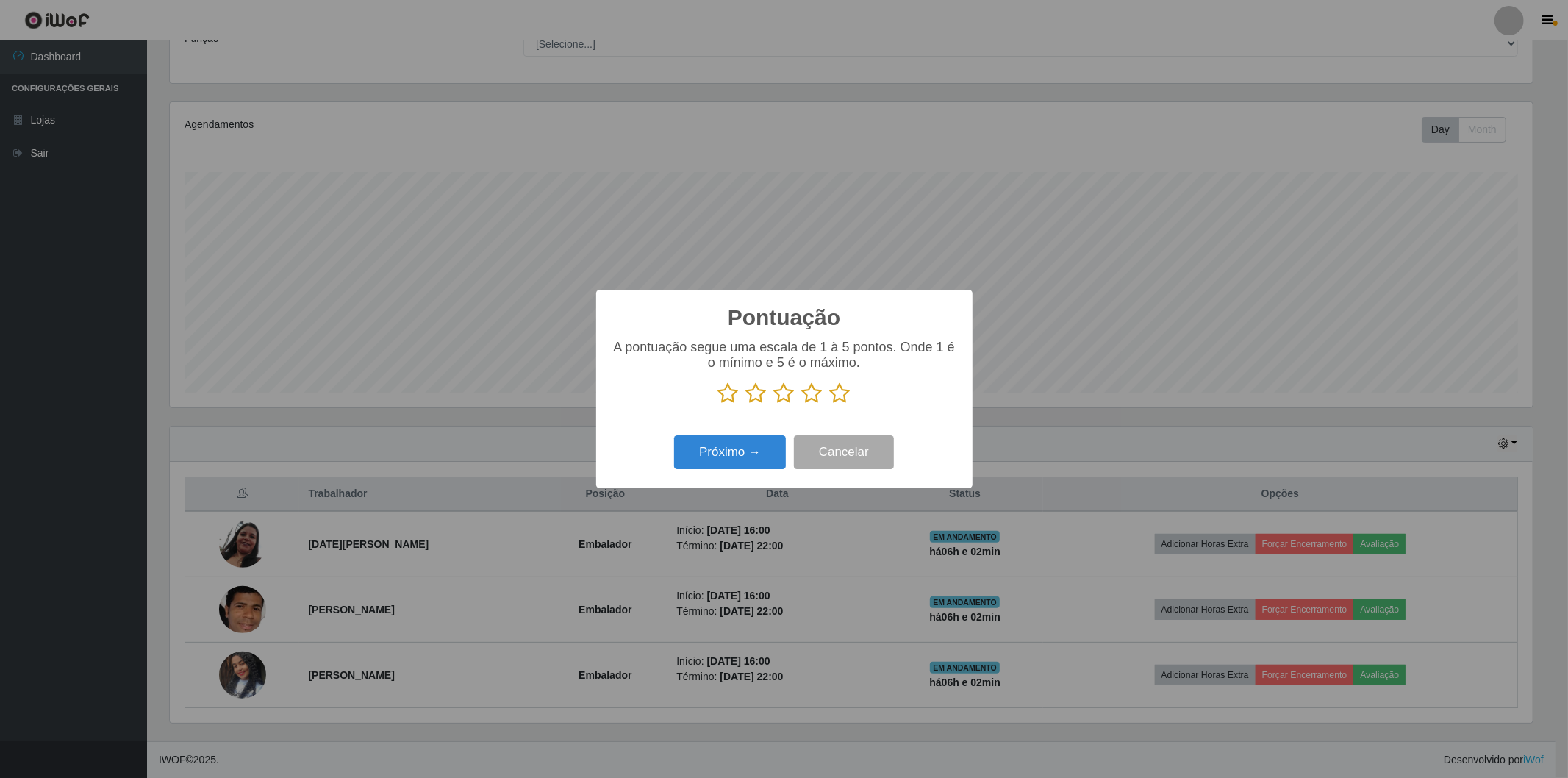
click at [832, 400] on icon at bounding box center [840, 393] width 21 height 22
click at [830, 404] on input "radio" at bounding box center [830, 404] width 0 height 0
click at [726, 453] on button "Próximo →" at bounding box center [730, 452] width 112 height 35
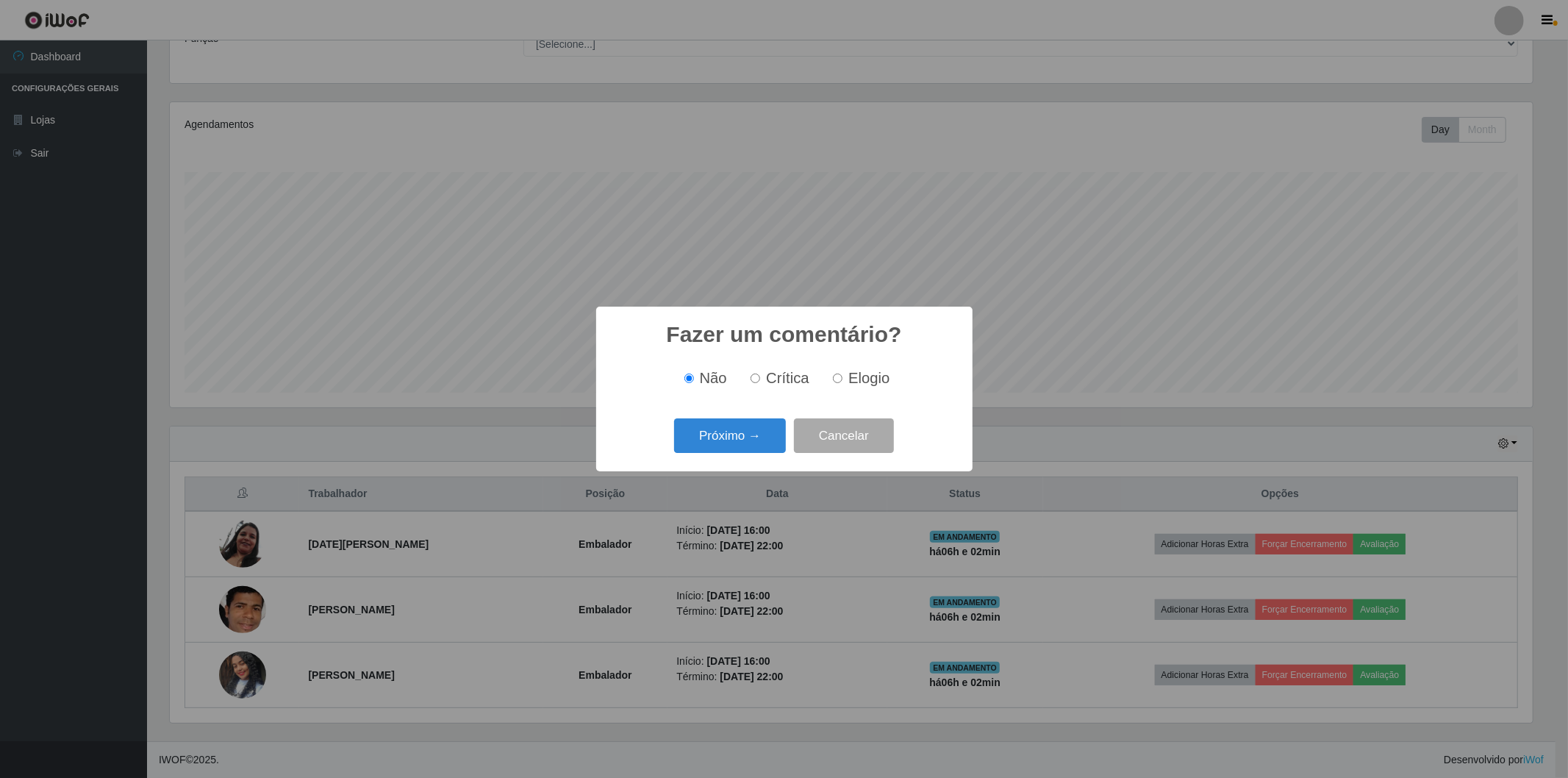
click at [726, 453] on button "Próximo →" at bounding box center [730, 435] width 112 height 35
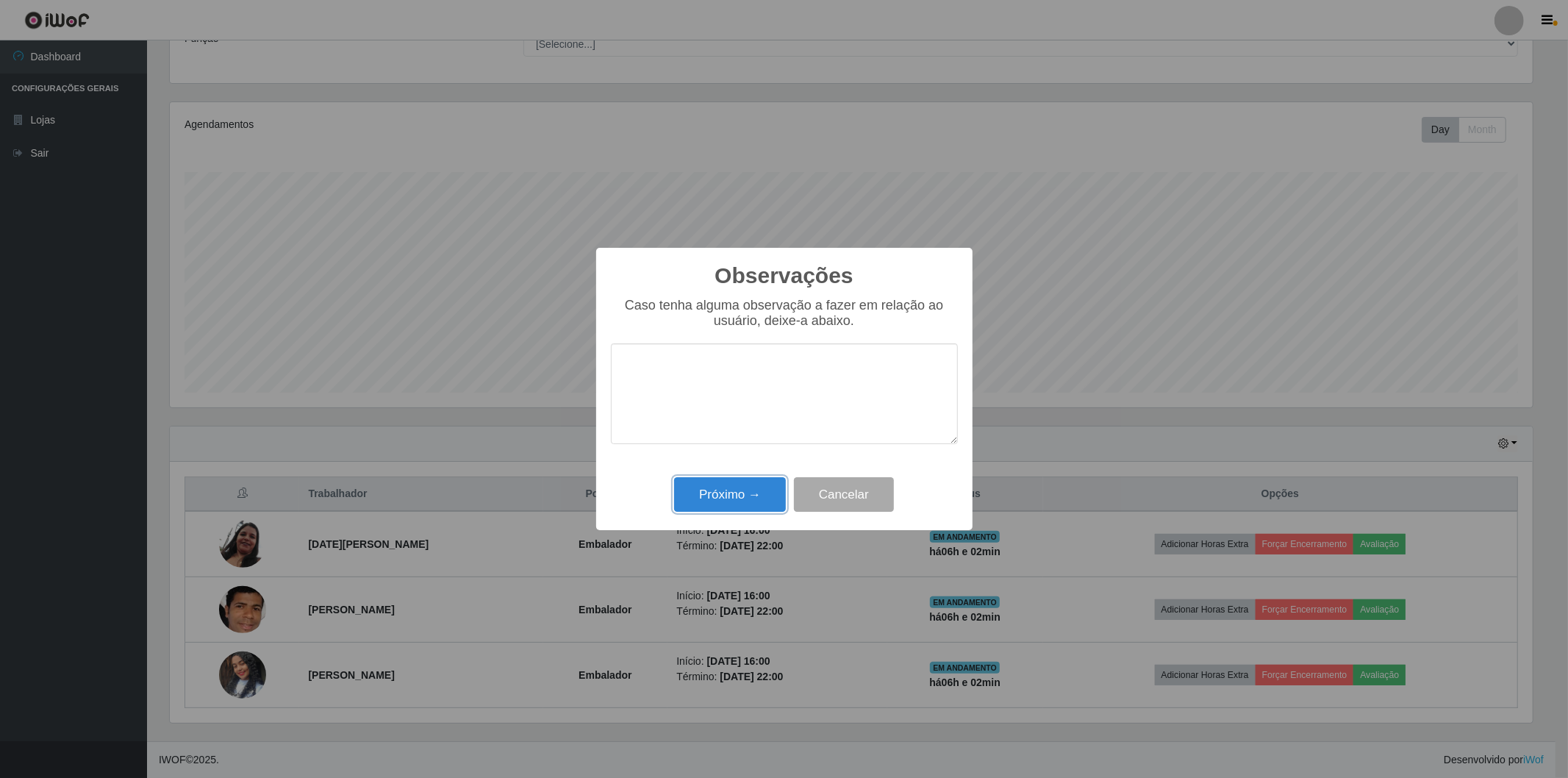
click at [729, 483] on button "Próximo →" at bounding box center [730, 494] width 112 height 35
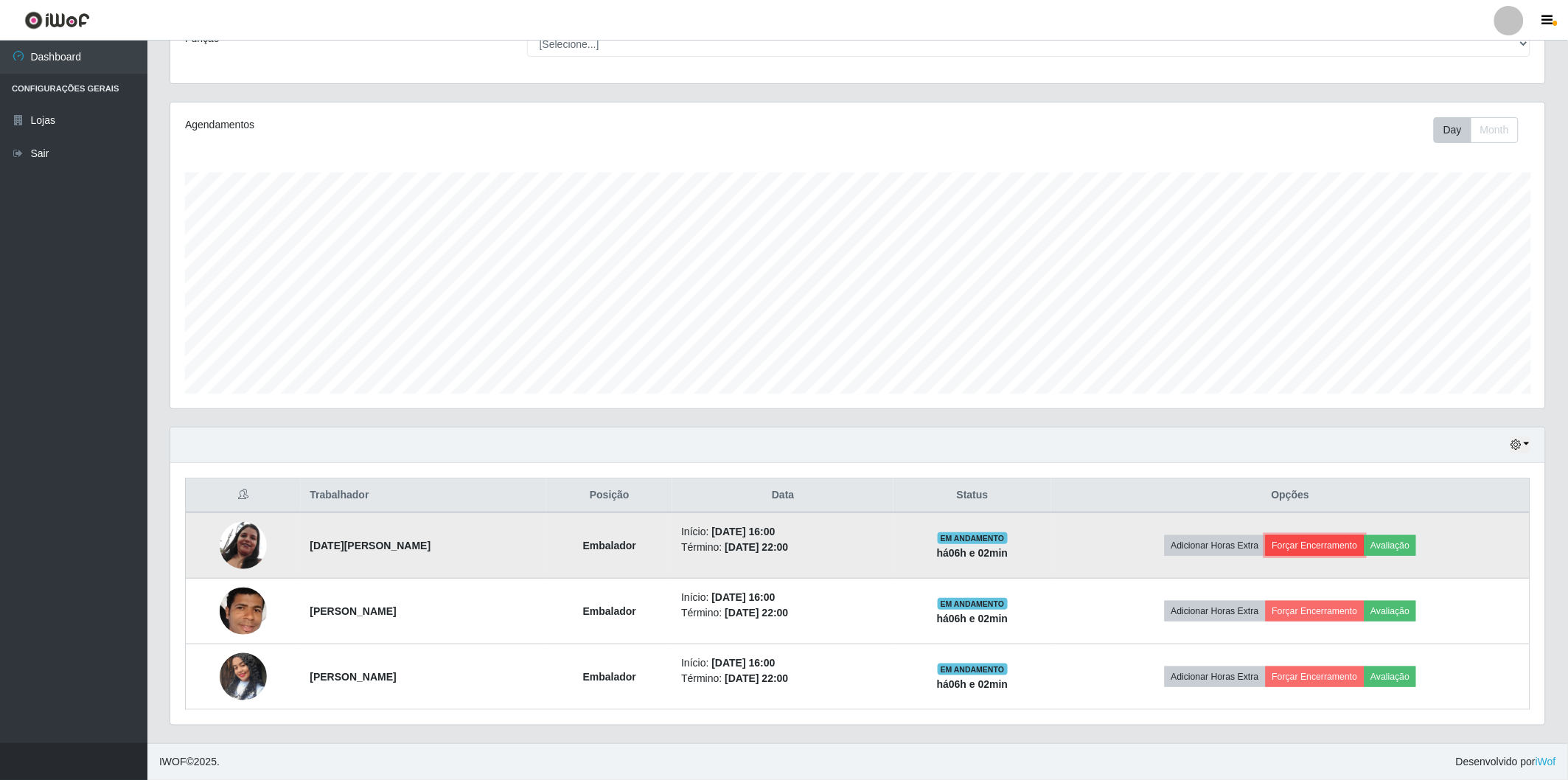
click at [1331, 548] on button "Forçar Encerramento" at bounding box center [1315, 545] width 98 height 21
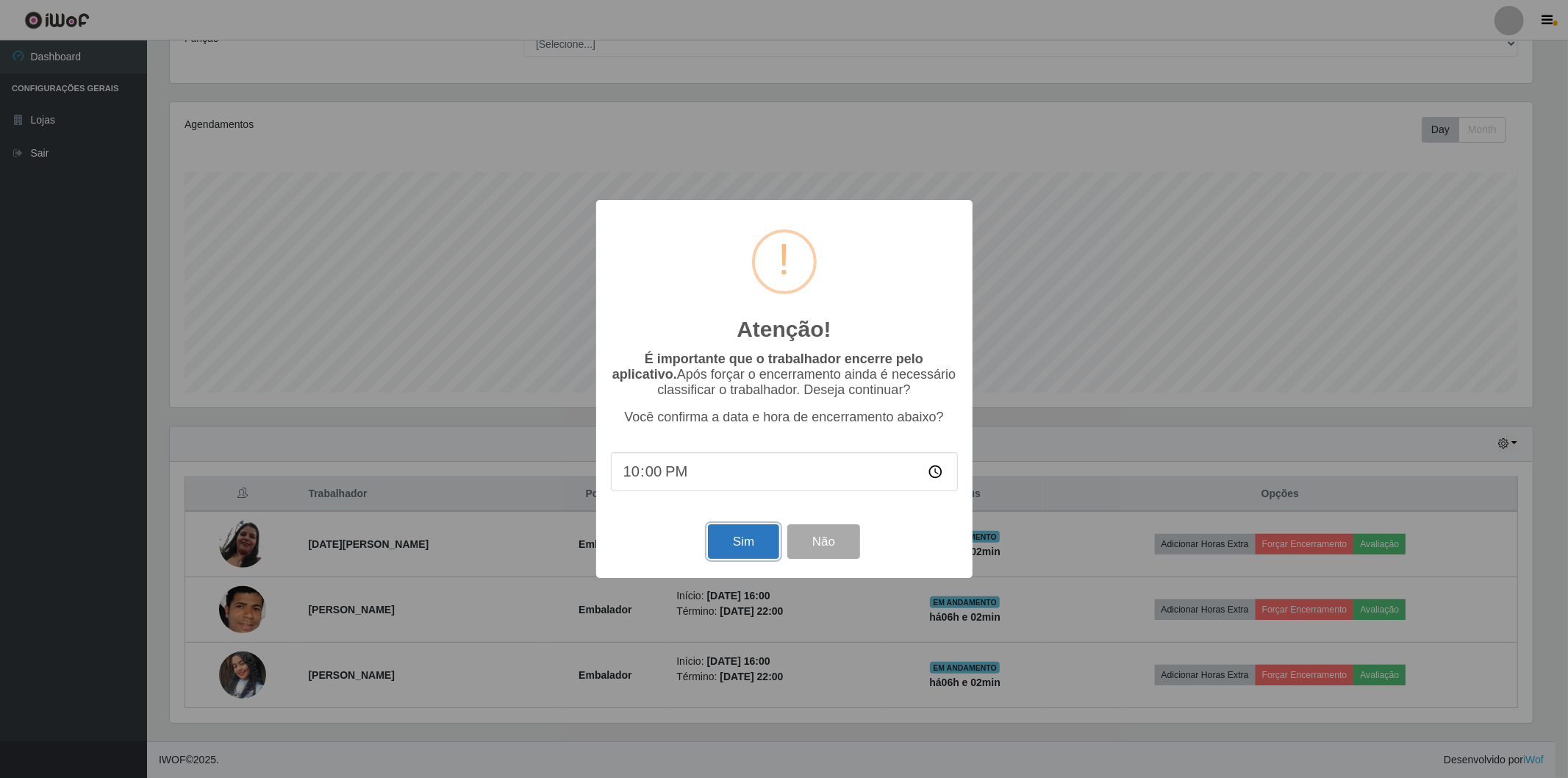
click at [728, 540] on button "Sim" at bounding box center [743, 541] width 71 height 35
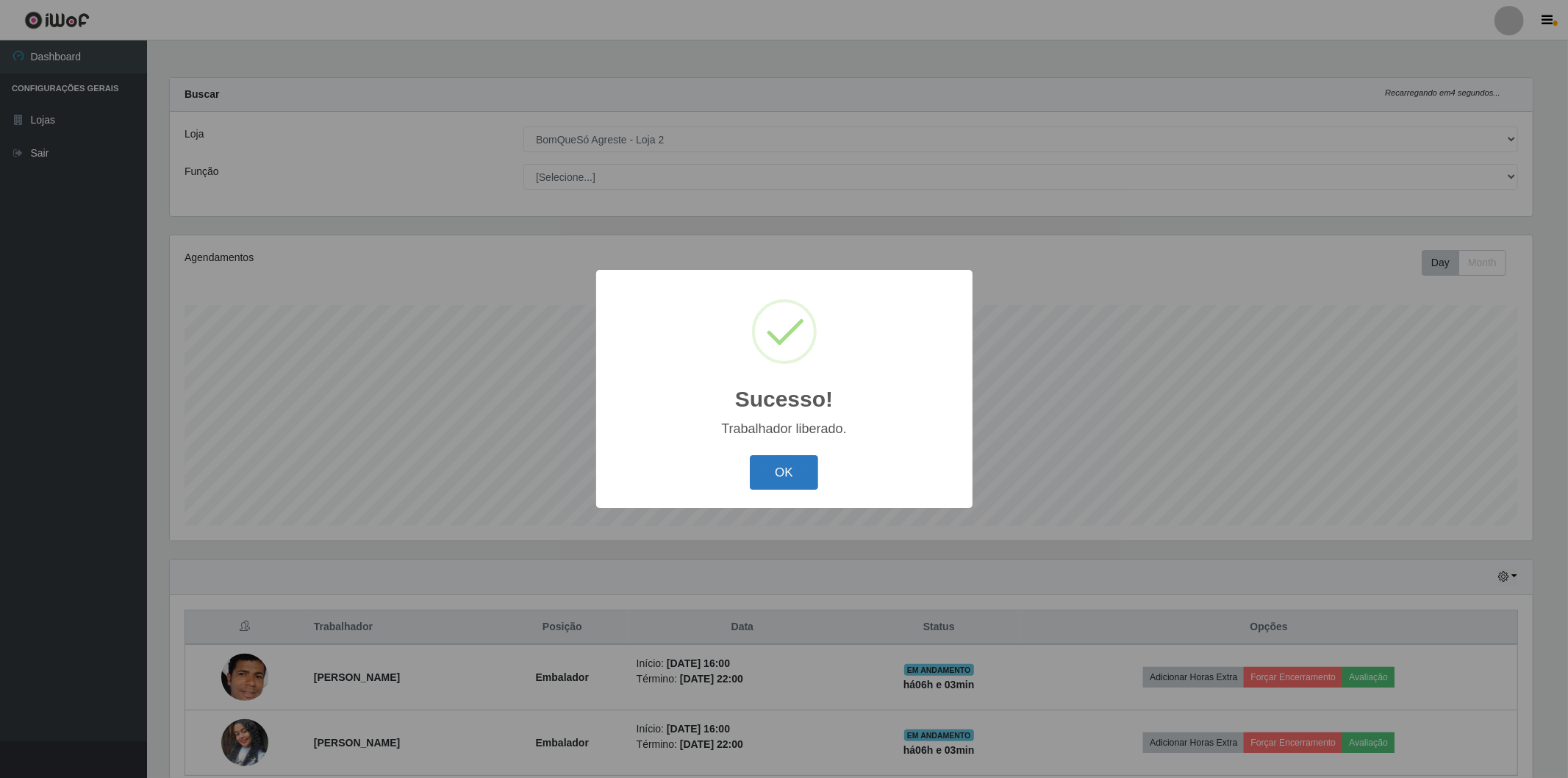
click at [787, 468] on button "OK" at bounding box center [784, 472] width 68 height 35
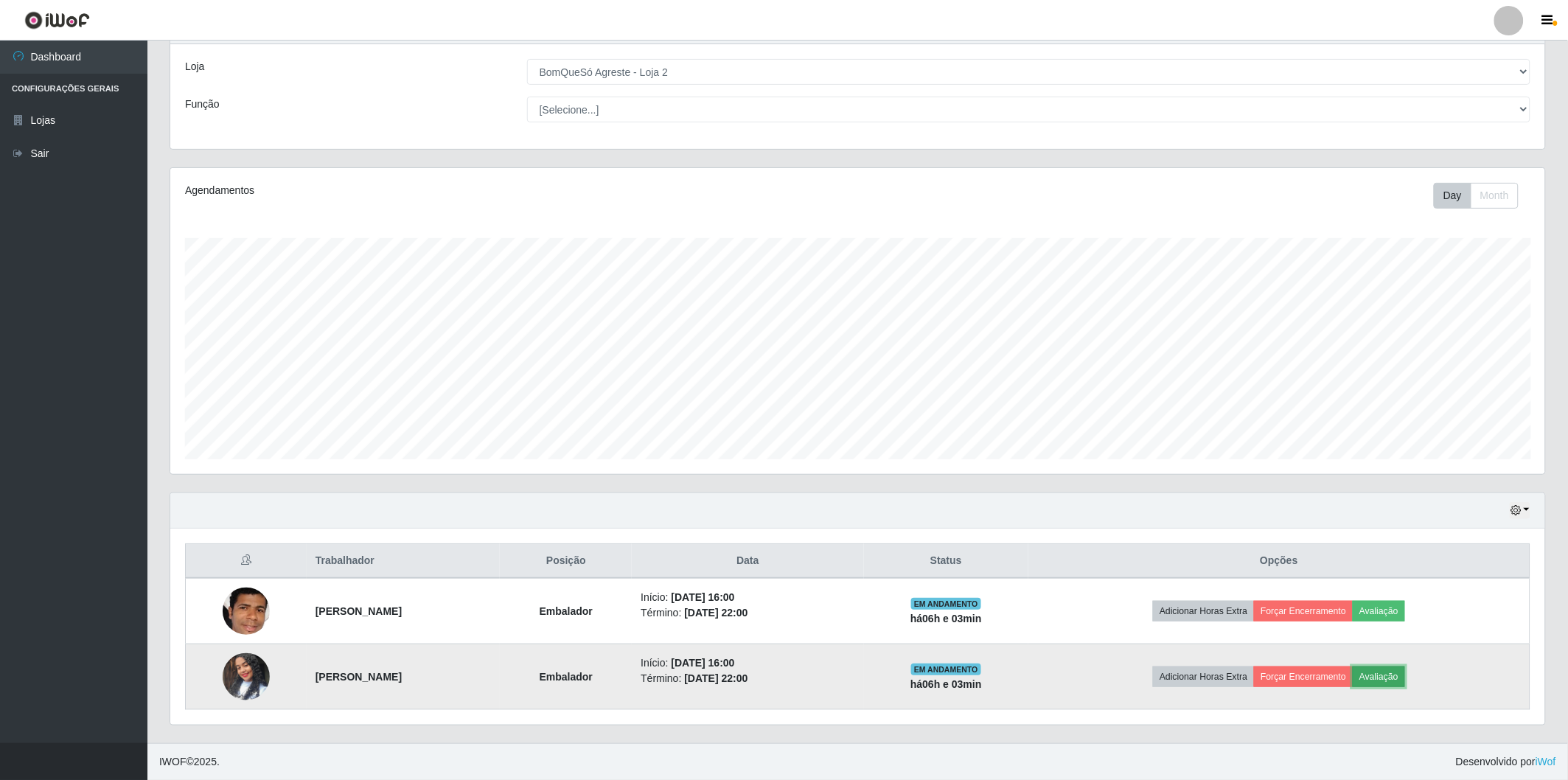
click at [1405, 677] on button "Avaliação" at bounding box center [1379, 676] width 52 height 21
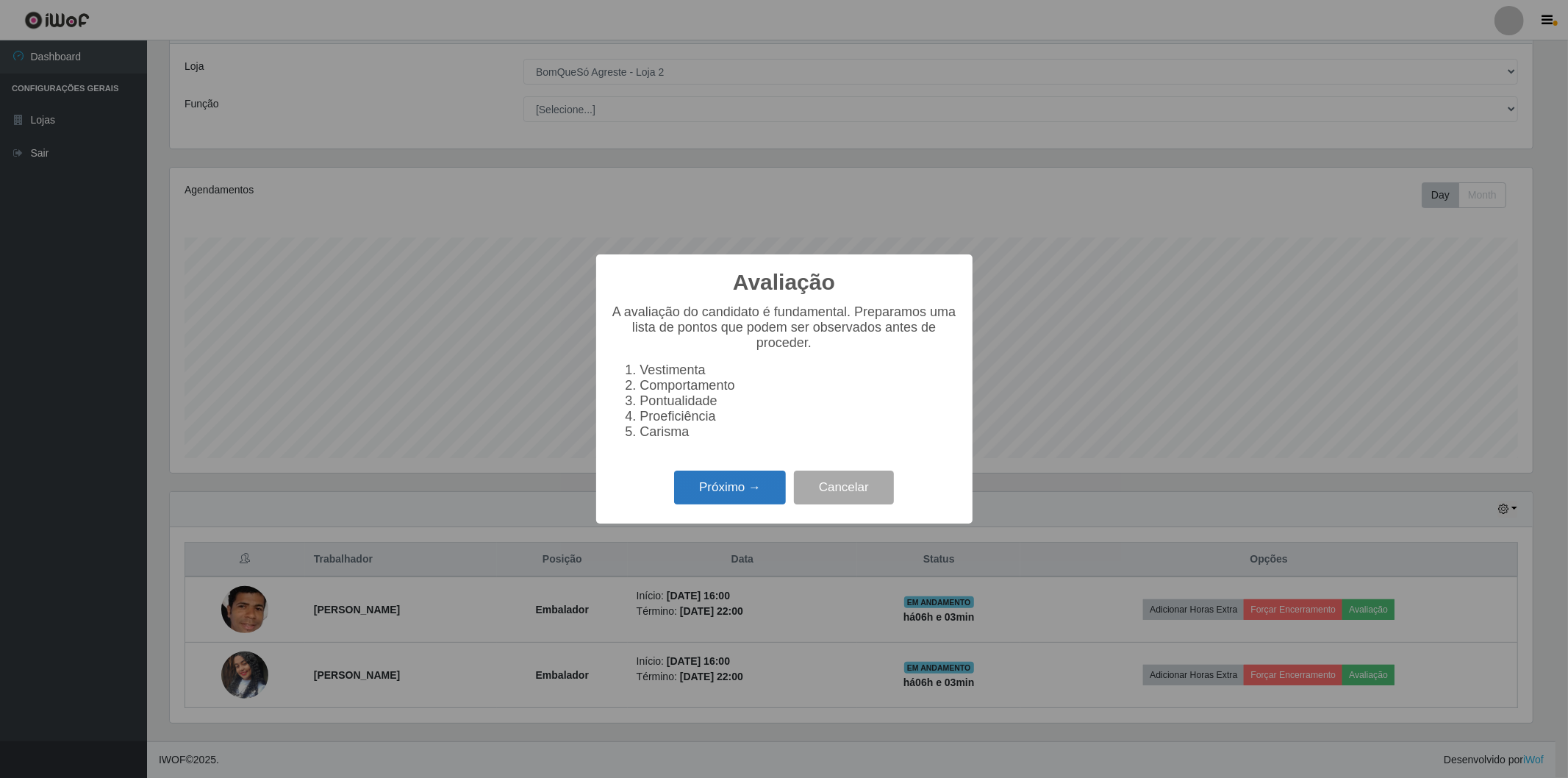
click at [726, 484] on button "Próximo →" at bounding box center [730, 487] width 112 height 35
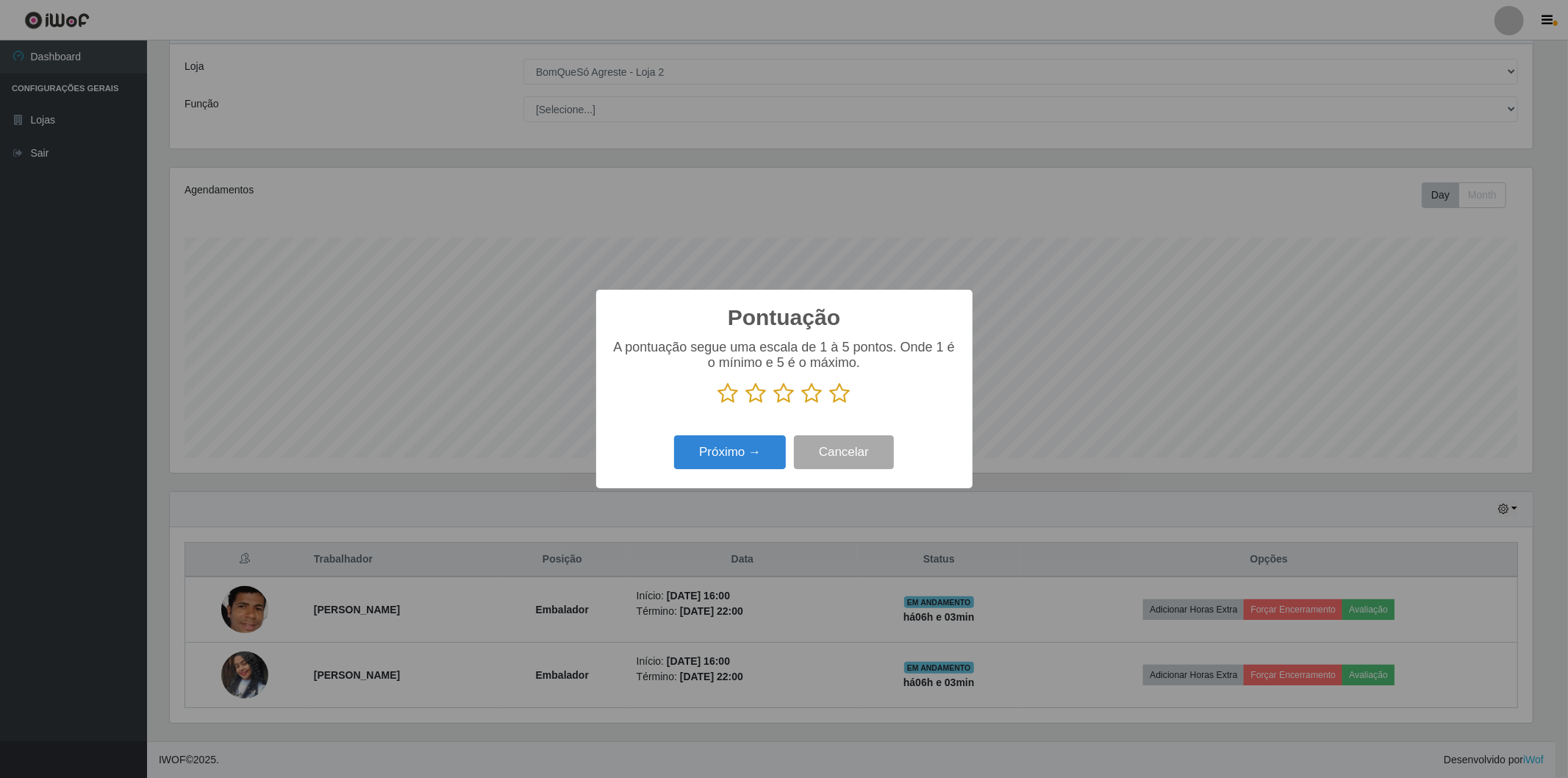
scroll to position [735115, 733927]
click at [849, 403] on icon at bounding box center [840, 393] width 21 height 22
click at [830, 404] on input "radio" at bounding box center [830, 404] width 0 height 0
click at [723, 454] on button "Próximo →" at bounding box center [730, 452] width 112 height 35
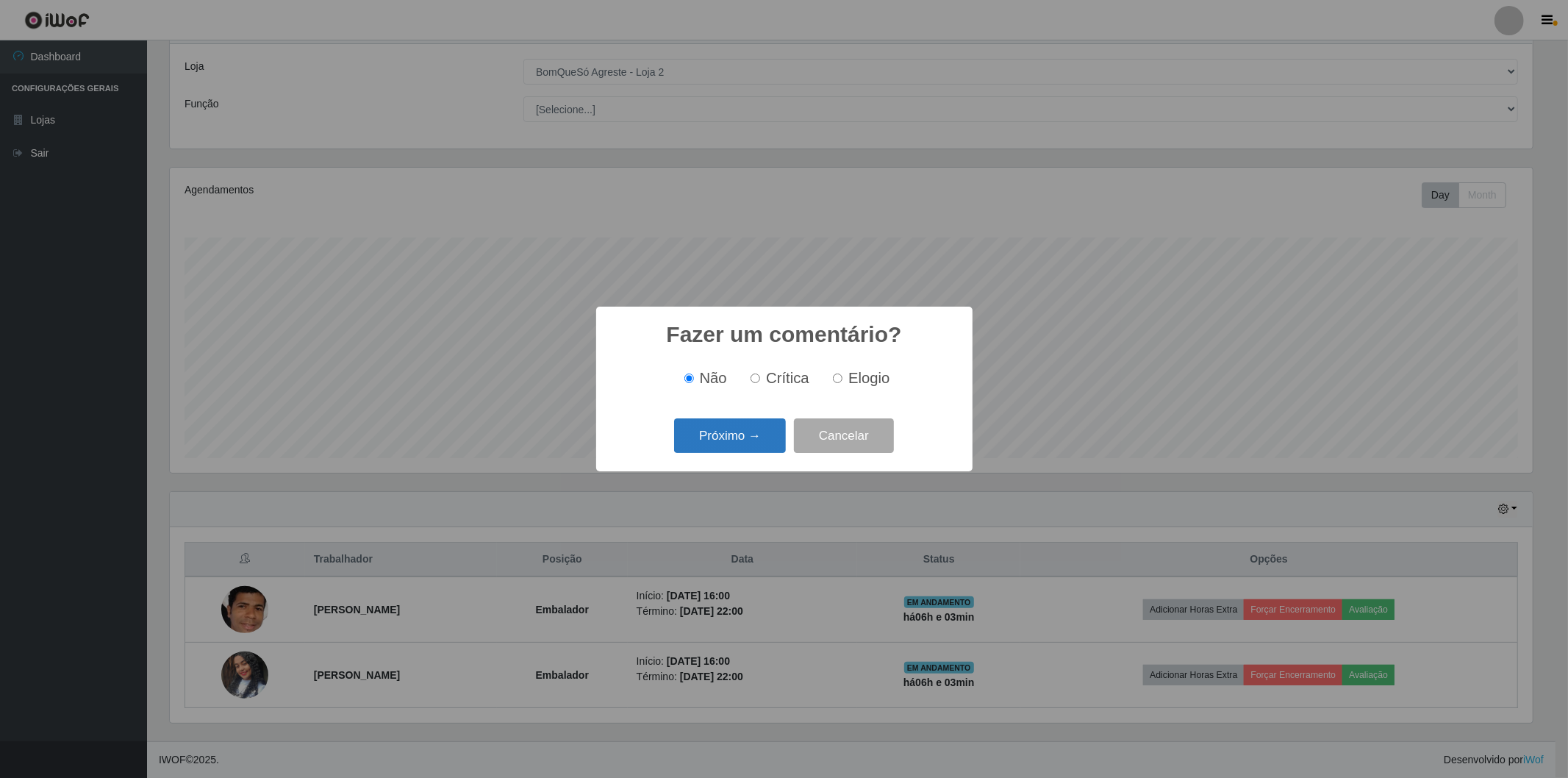
click at [721, 444] on button "Próximo →" at bounding box center [730, 435] width 112 height 35
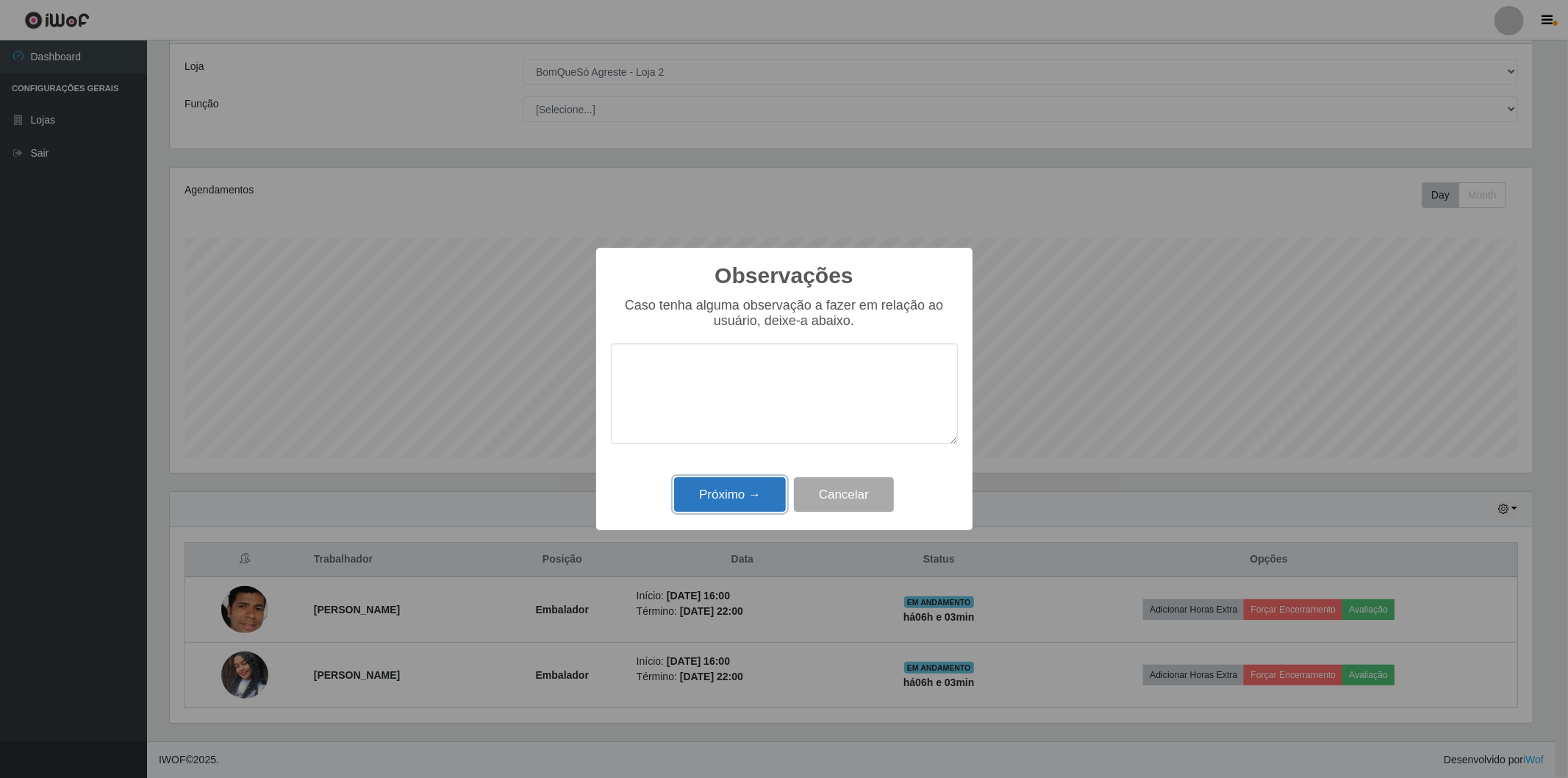
click at [720, 487] on button "Próximo →" at bounding box center [730, 494] width 112 height 35
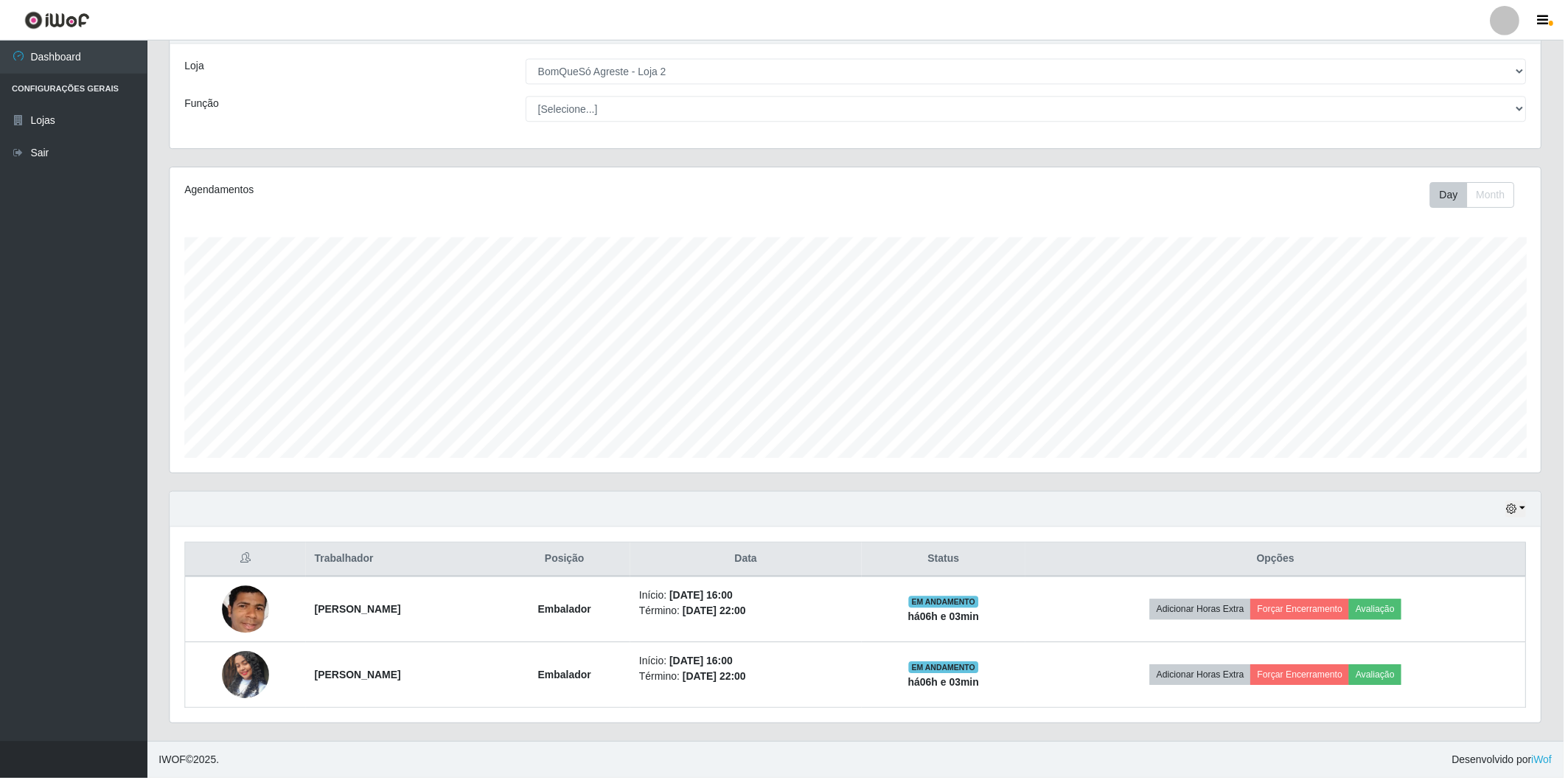
scroll to position [305, 1375]
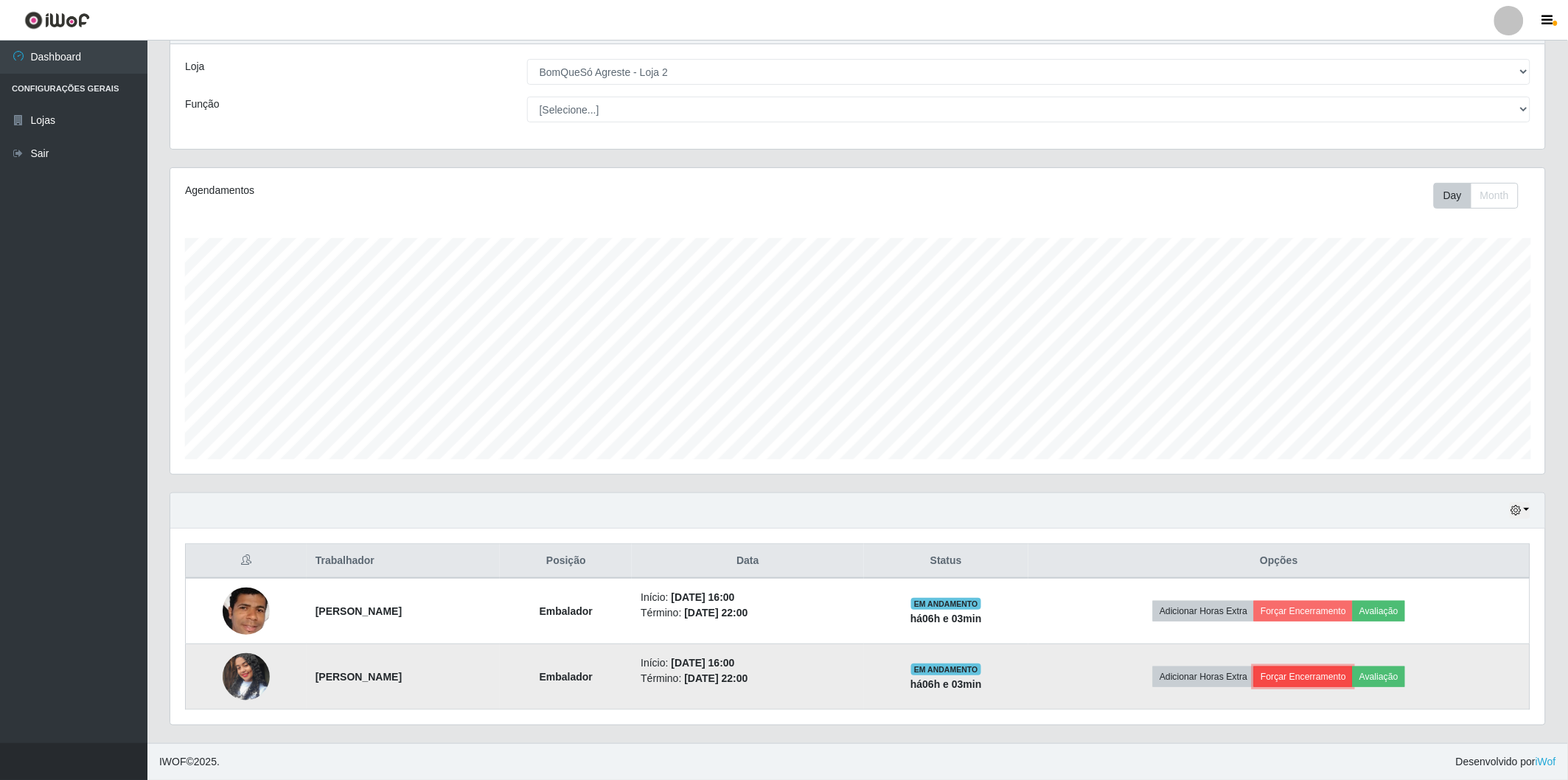
click at [1287, 667] on button "Forçar Encerramento" at bounding box center [1303, 676] width 98 height 21
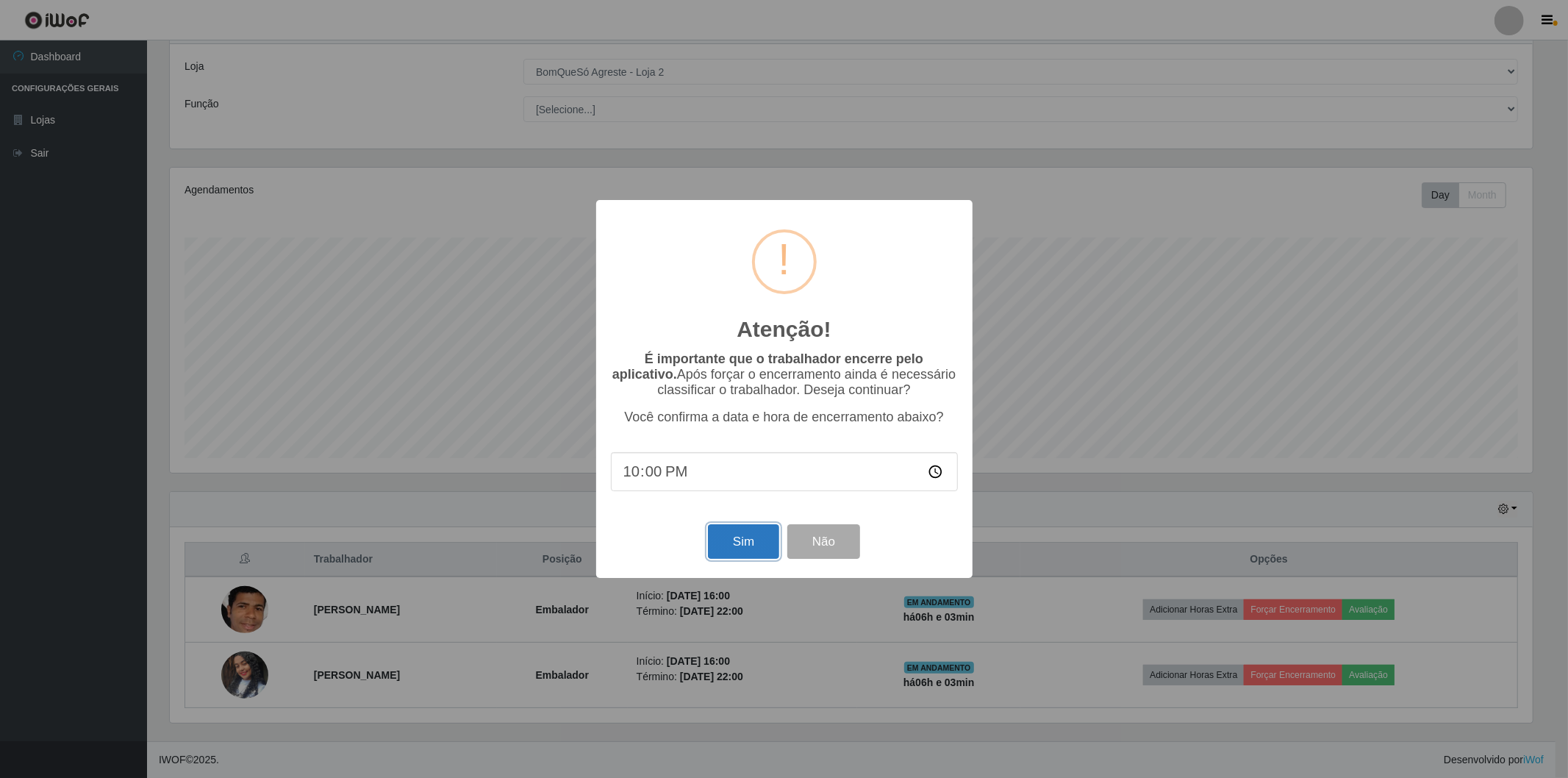
click at [744, 535] on button "Sim" at bounding box center [743, 541] width 71 height 35
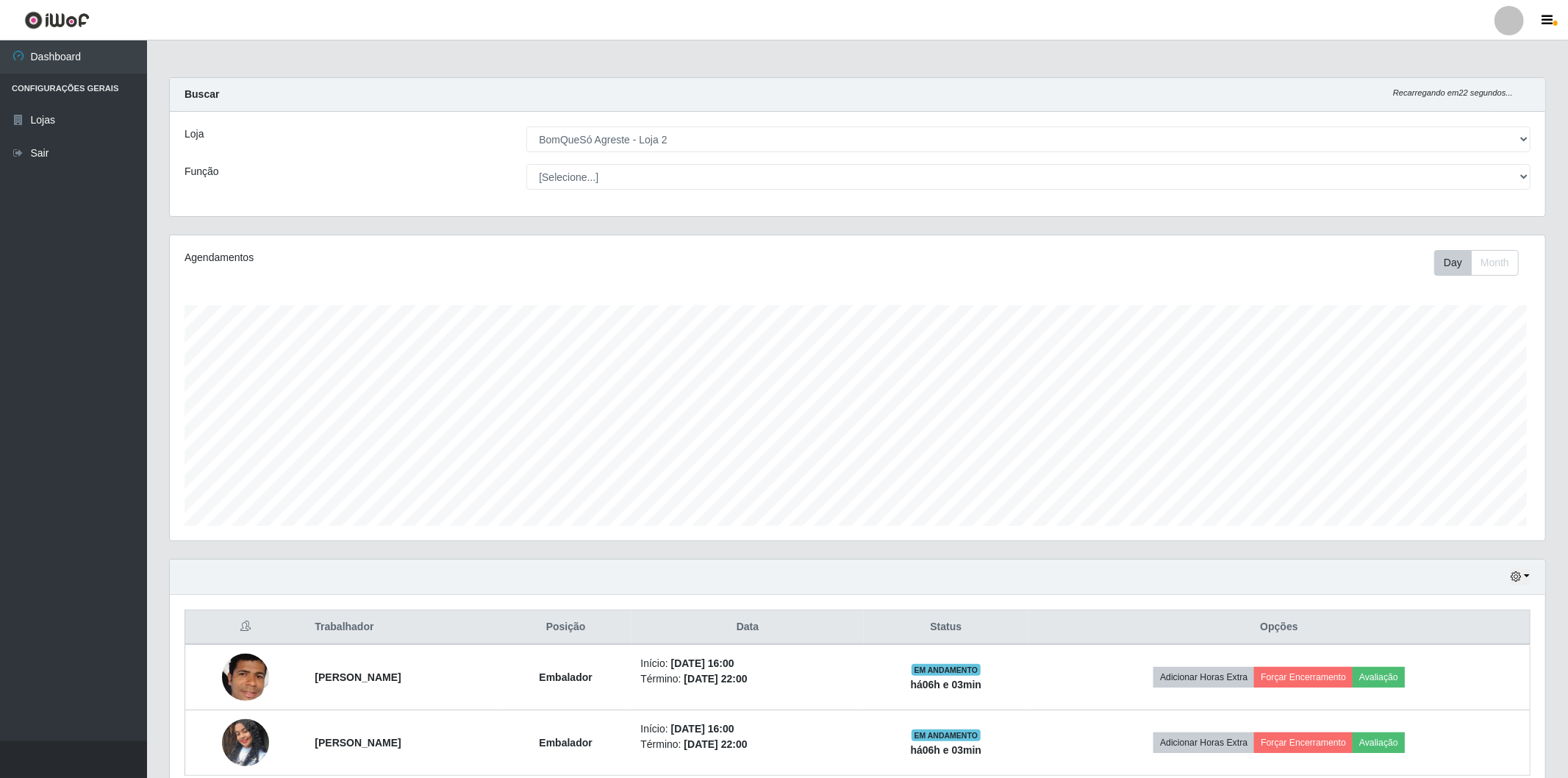
scroll to position [735115, 733927]
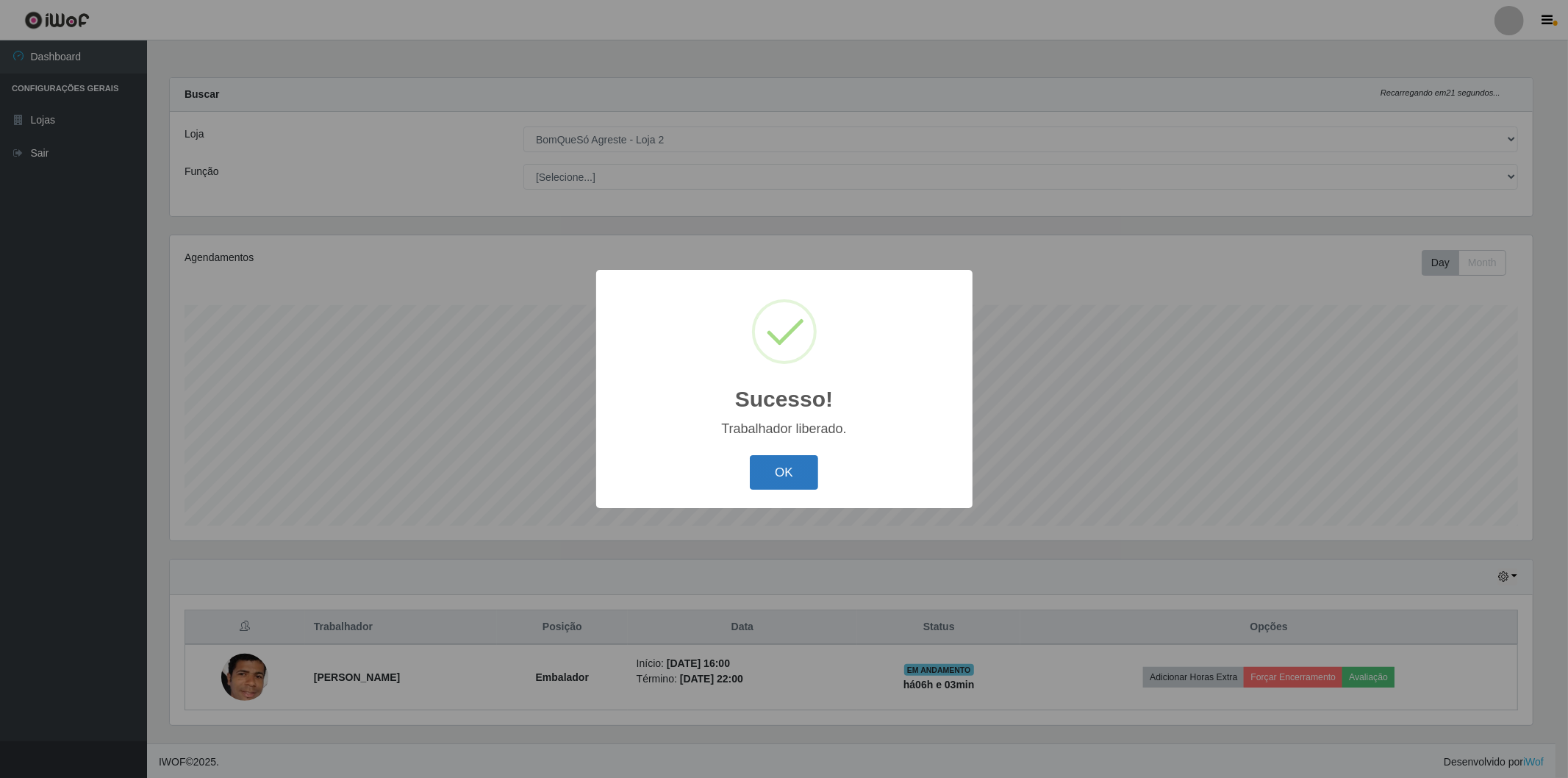
click at [779, 475] on button "OK" at bounding box center [784, 472] width 68 height 35
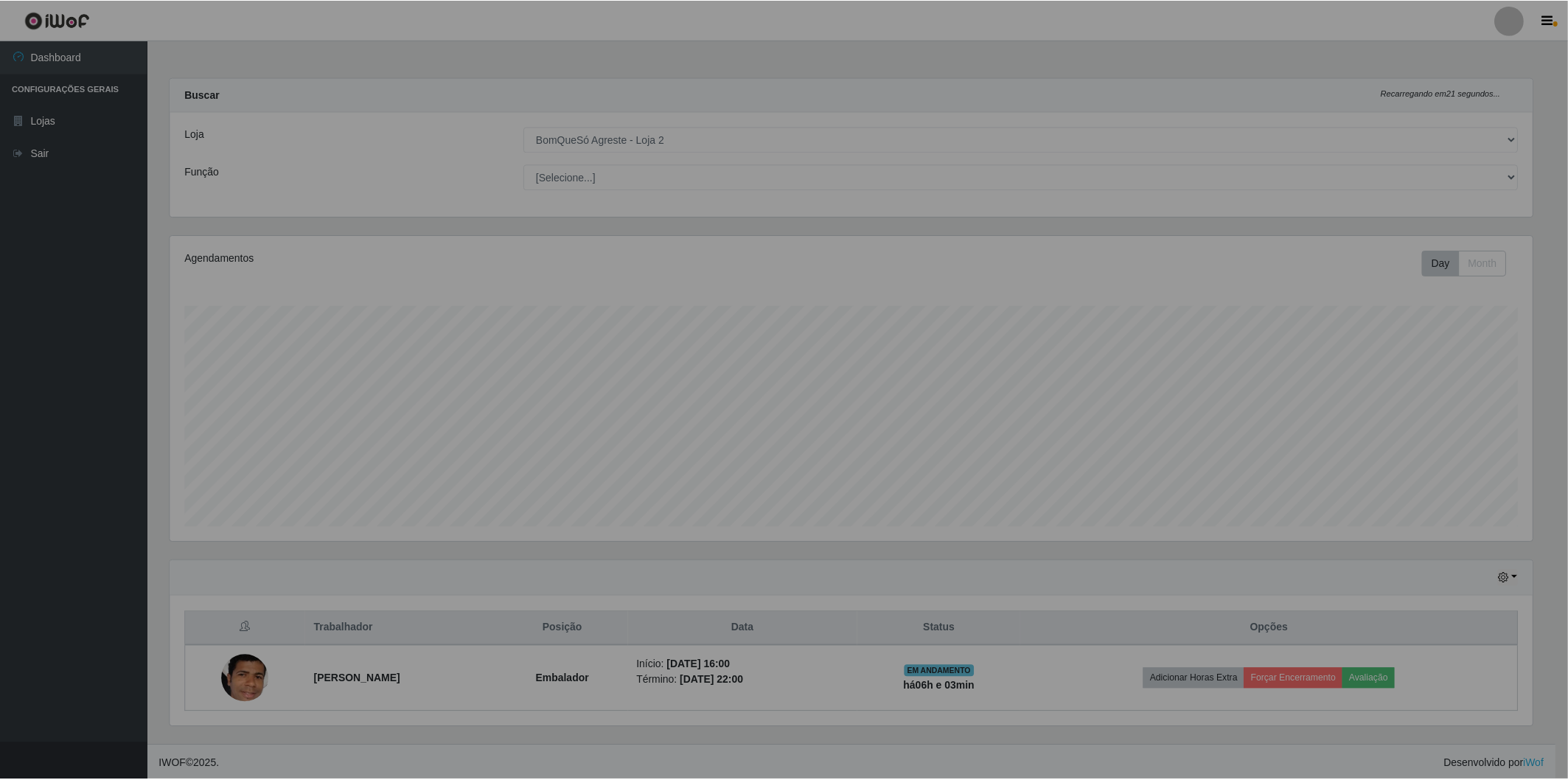
scroll to position [305, 1375]
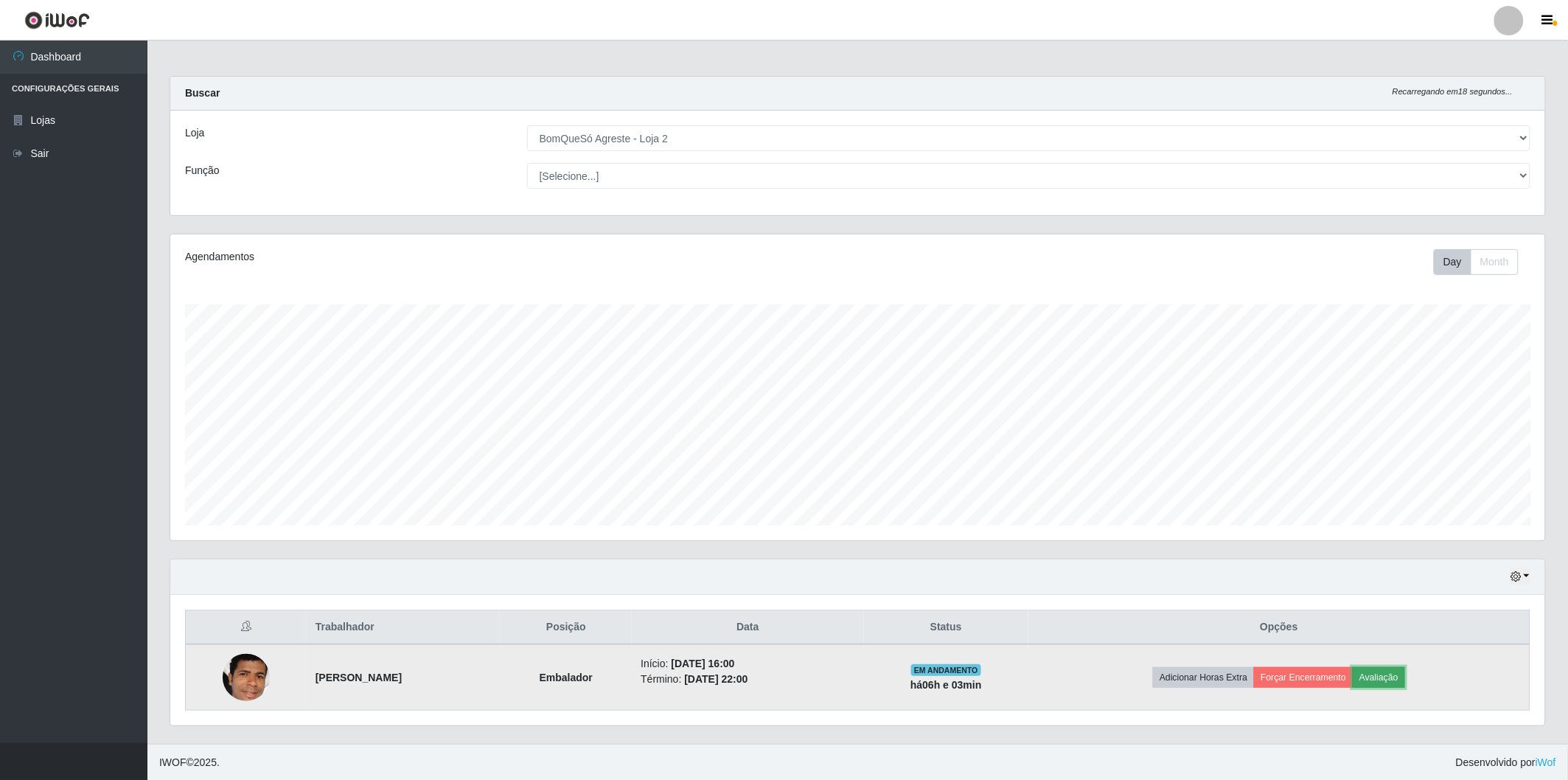
click at [1405, 673] on button "Avaliação" at bounding box center [1379, 677] width 52 height 21
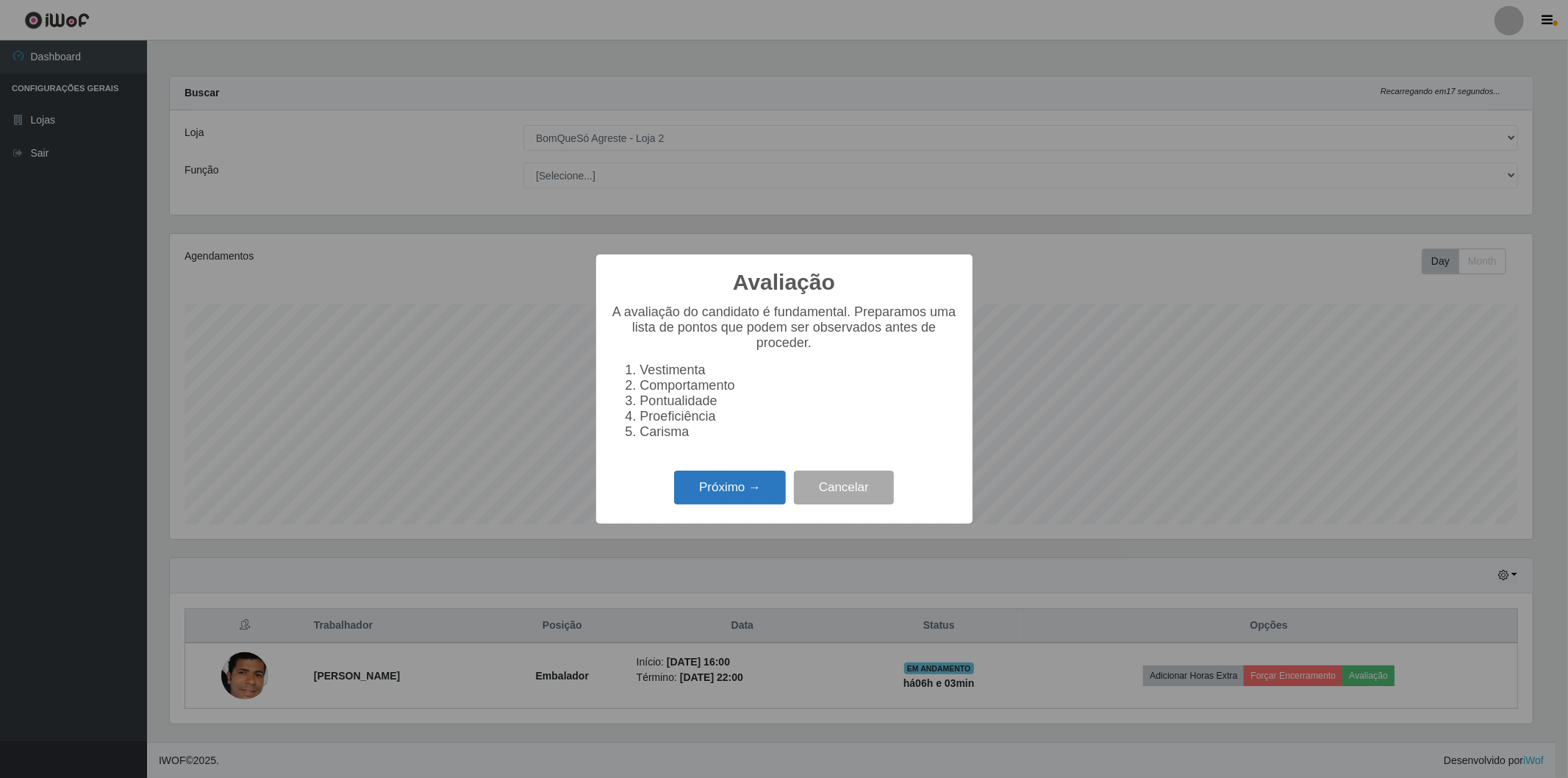
click at [743, 494] on button "Próximo →" at bounding box center [730, 487] width 112 height 35
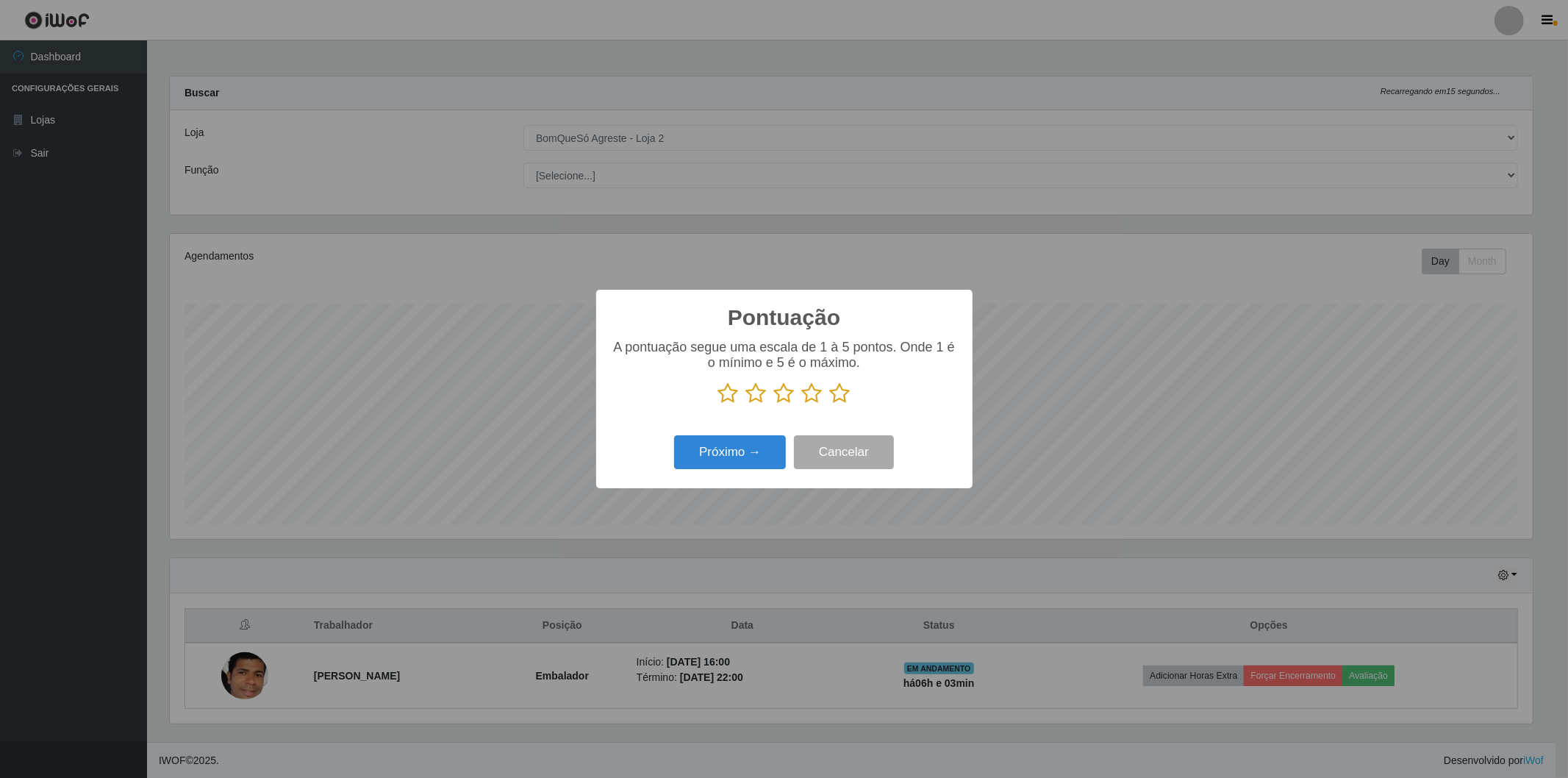
click at [847, 390] on icon at bounding box center [840, 393] width 21 height 22
click at [830, 404] on input "radio" at bounding box center [830, 404] width 0 height 0
click at [719, 458] on button "Próximo →" at bounding box center [730, 452] width 112 height 35
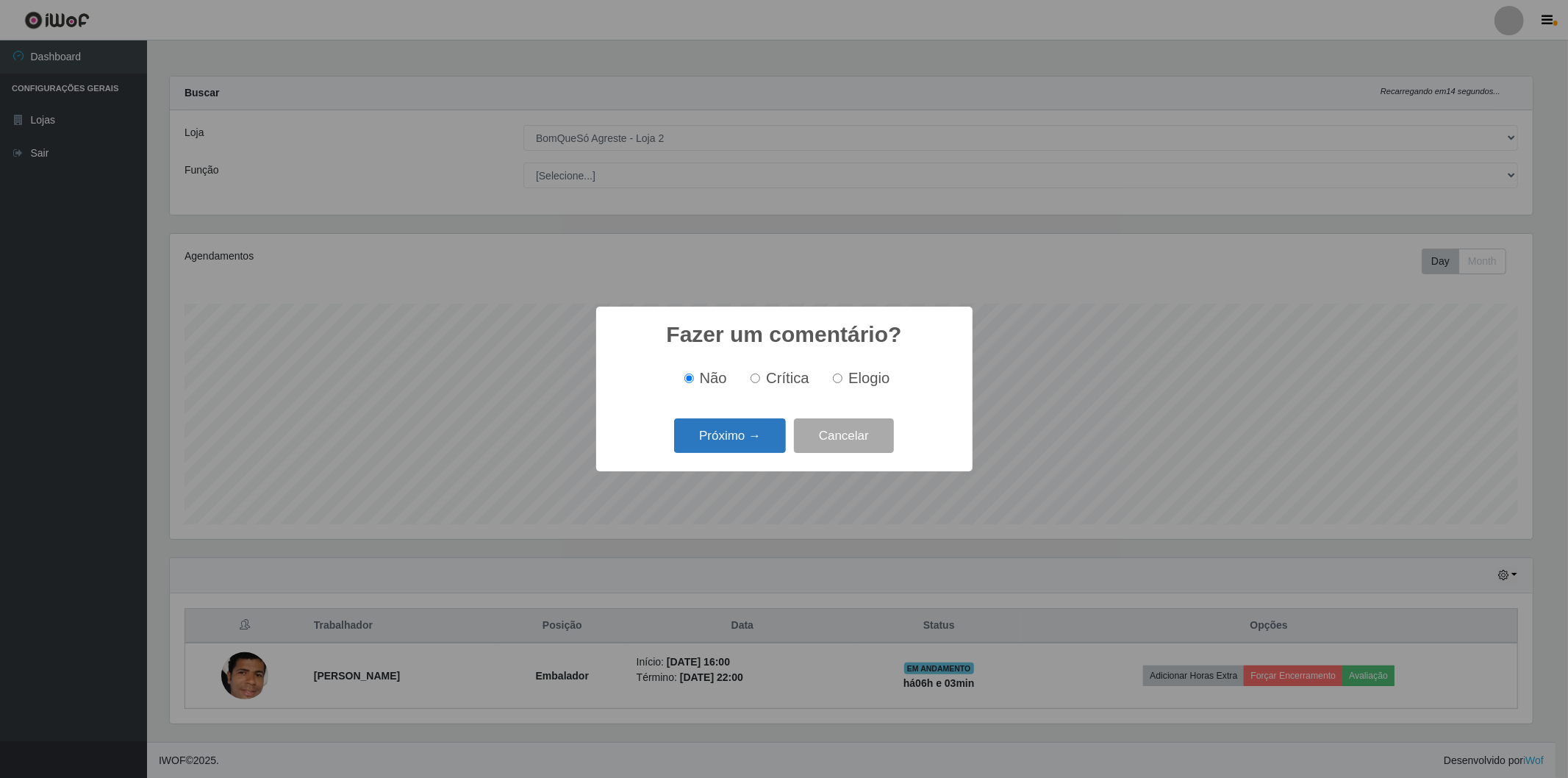
click at [748, 437] on button "Próximo →" at bounding box center [730, 435] width 112 height 35
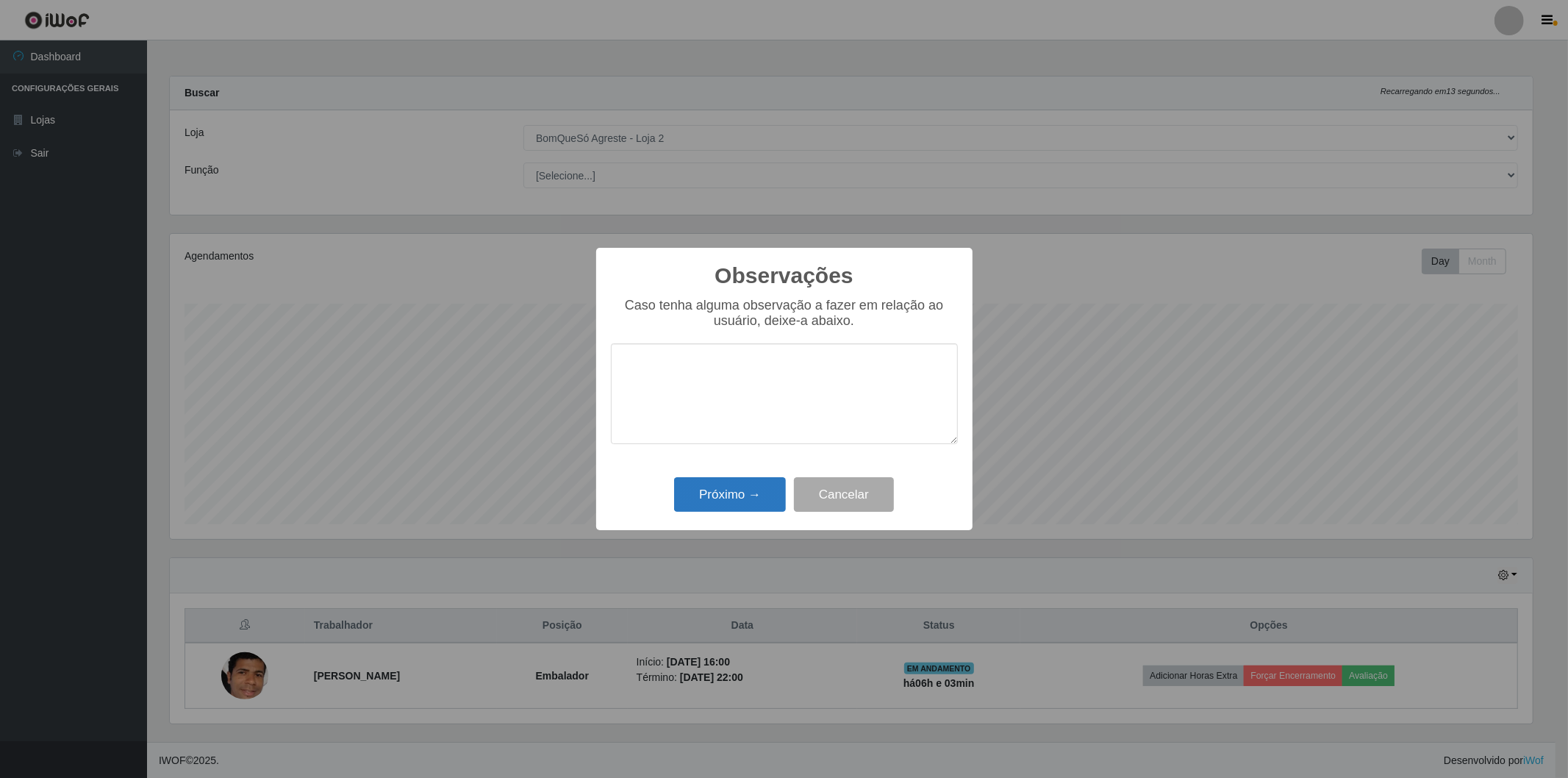
click at [769, 480] on div "Próximo → Cancelar" at bounding box center [785, 494] width 347 height 42
click at [776, 498] on button "Próximo →" at bounding box center [730, 494] width 112 height 35
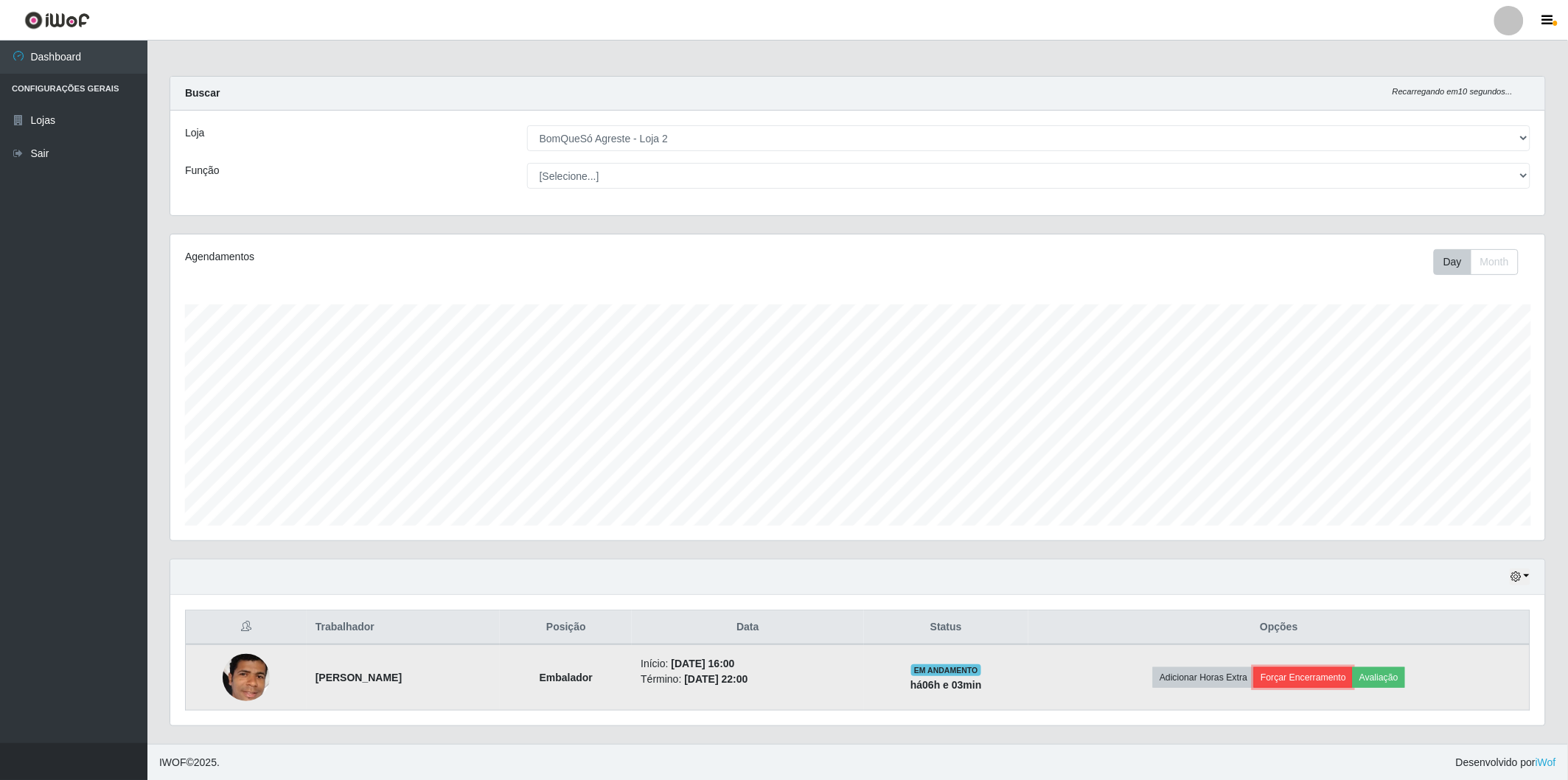
click at [1320, 675] on button "Forçar Encerramento" at bounding box center [1303, 677] width 98 height 21
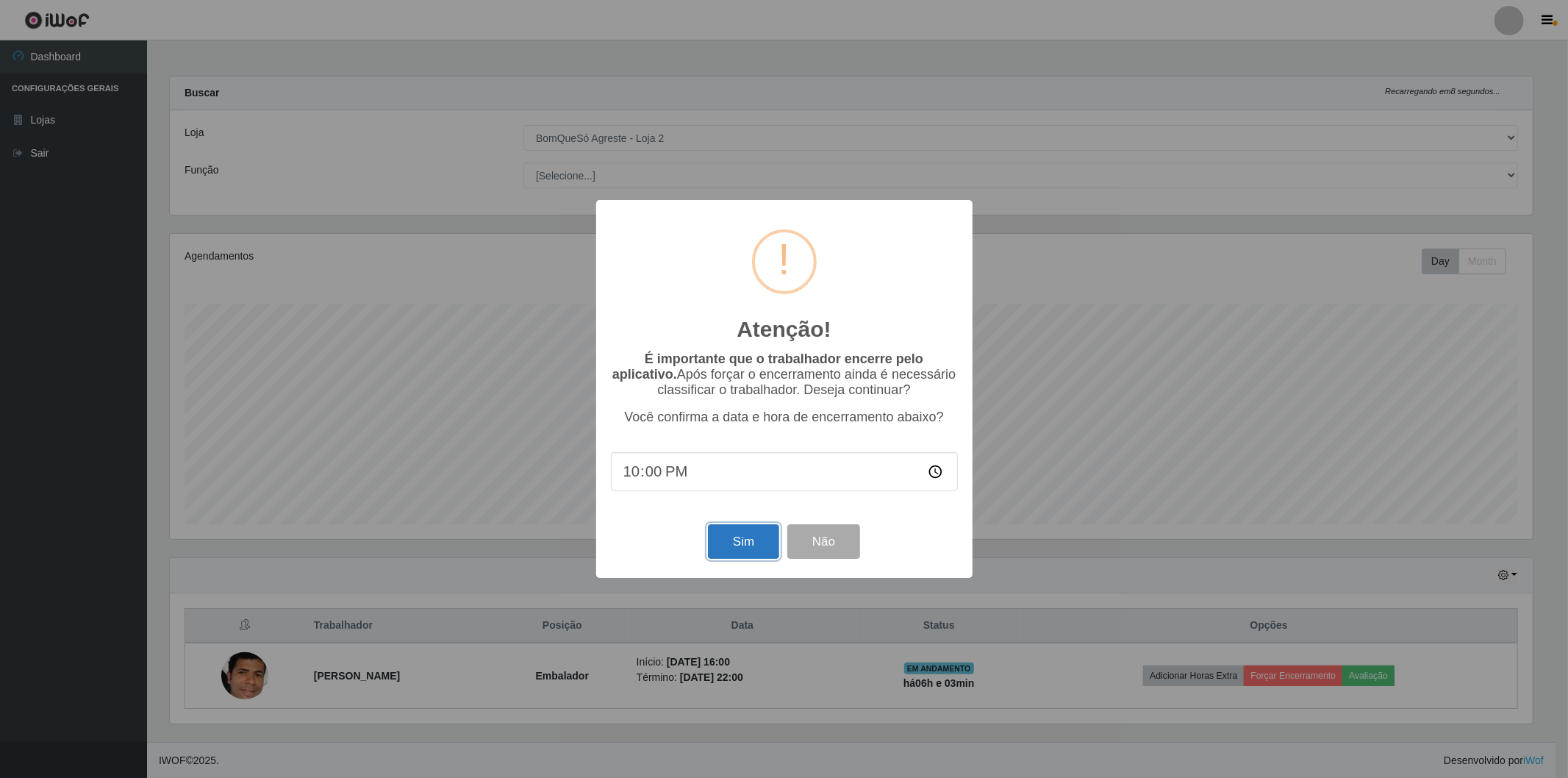
click at [740, 548] on button "Sim" at bounding box center [743, 541] width 71 height 35
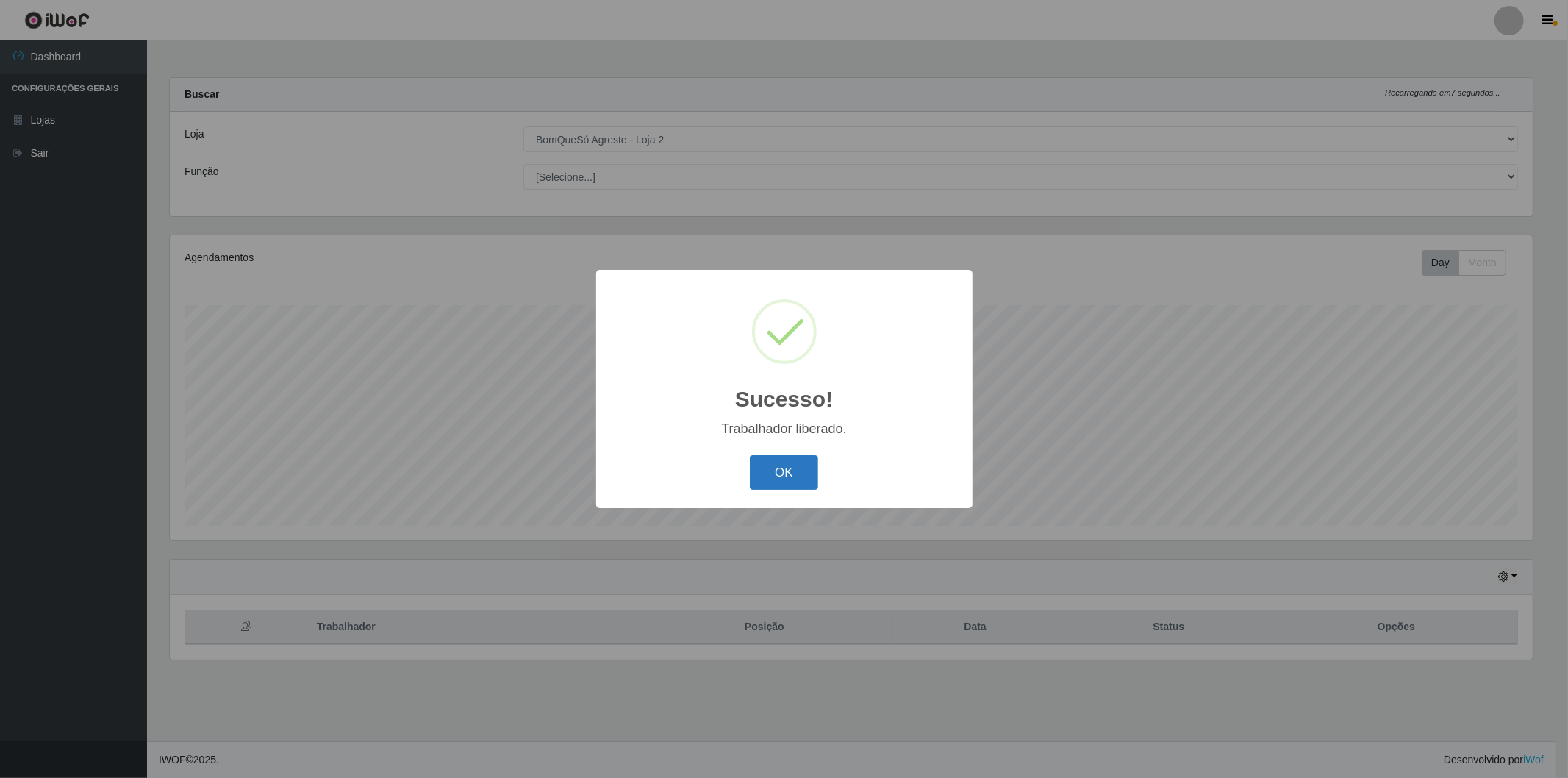
click at [761, 468] on button "OK" at bounding box center [784, 472] width 68 height 35
